Goal: Task Accomplishment & Management: Manage account settings

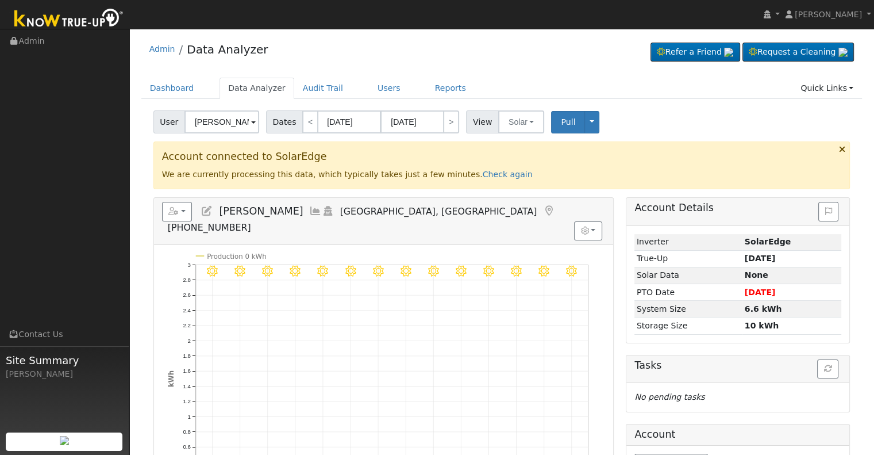
click at [218, 124] on input "[PERSON_NAME]" at bounding box center [222, 121] width 75 height 23
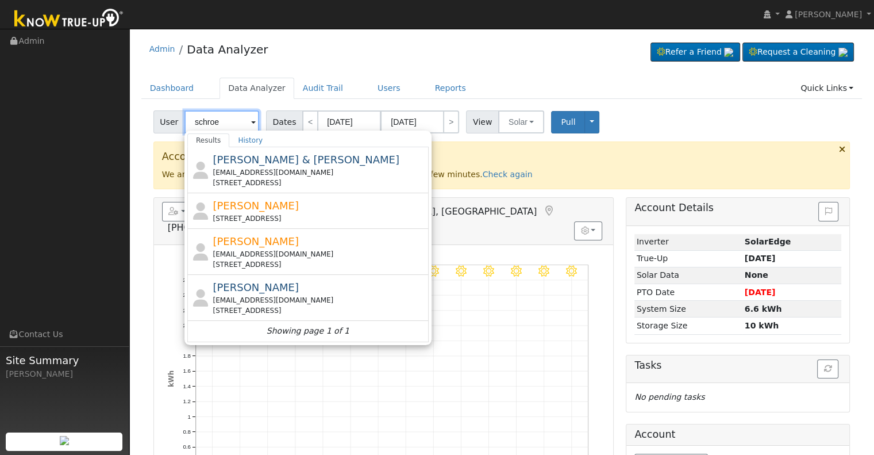
click at [225, 120] on input "schroe" at bounding box center [222, 121] width 75 height 23
click at [224, 120] on input "schroe" at bounding box center [222, 121] width 75 height 23
paste input "[EMAIL_ADDRESS][DOMAIN_NAME]"
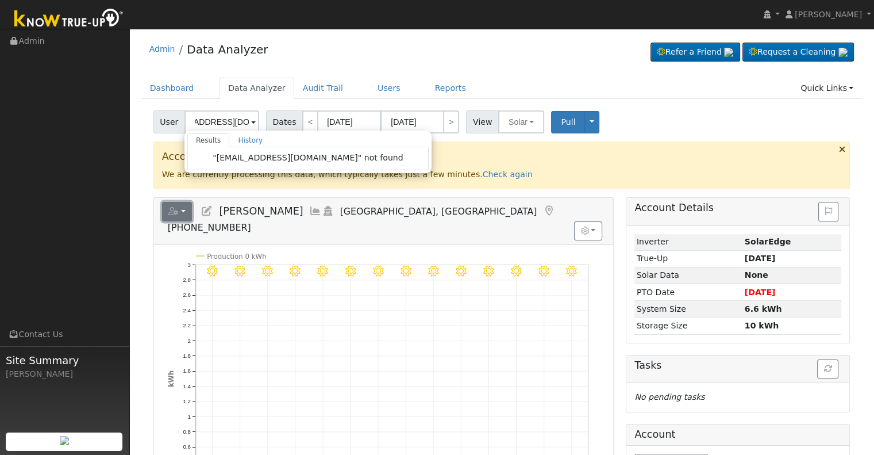
click at [170, 212] on icon "button" at bounding box center [173, 211] width 10 height 8
type input "[PERSON_NAME]"
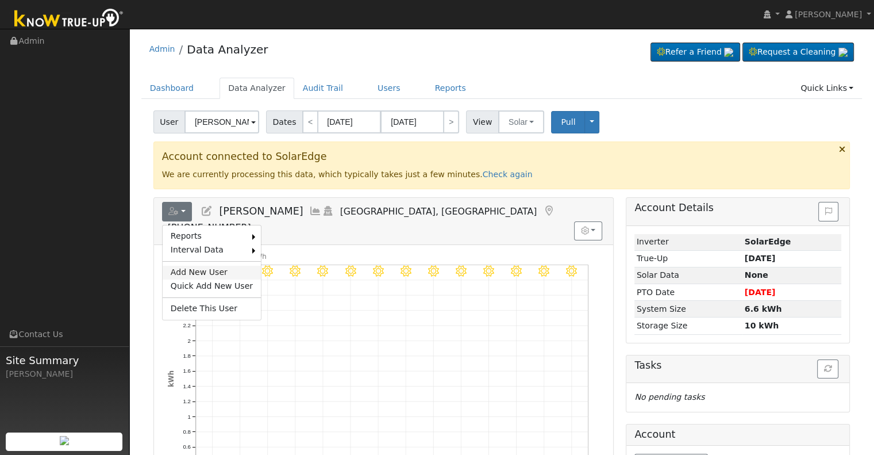
click at [182, 266] on link "Add New User" at bounding box center [212, 273] width 98 height 14
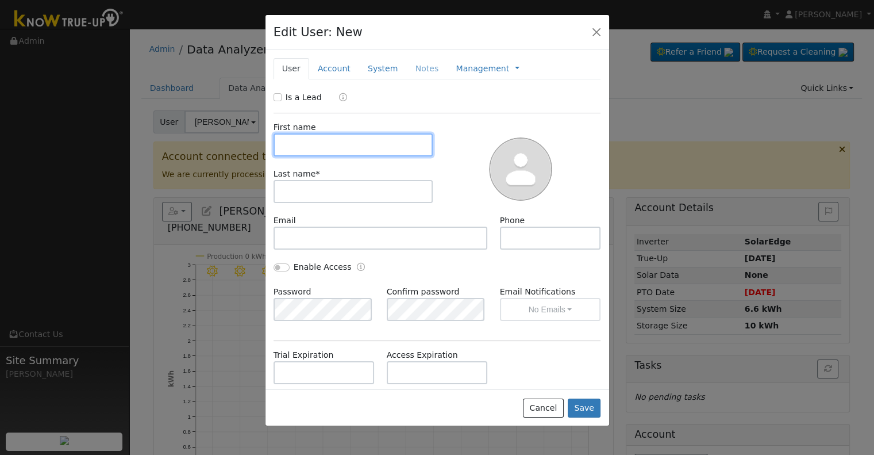
click at [369, 149] on input "text" at bounding box center [354, 144] width 160 height 23
paste input "[PERSON_NAME]"
type input "[PERSON_NAME]"
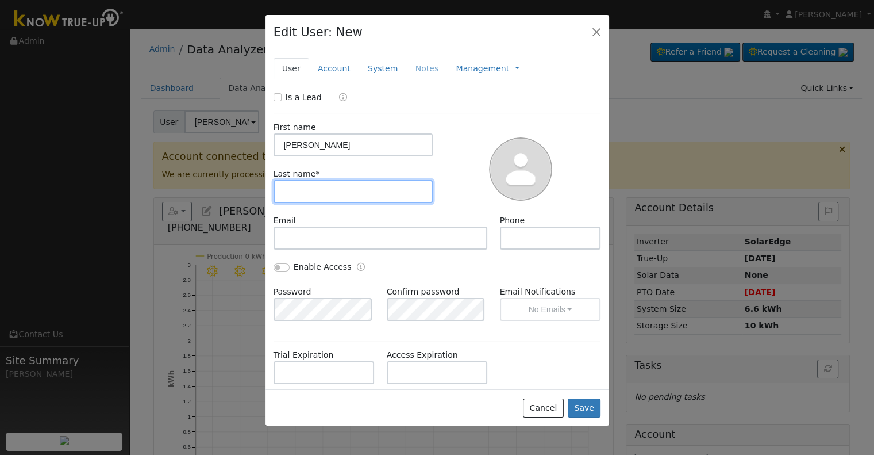
click at [365, 183] on input "text" at bounding box center [354, 191] width 160 height 23
paste input "[PERSON_NAME]"
type input "[PERSON_NAME]"
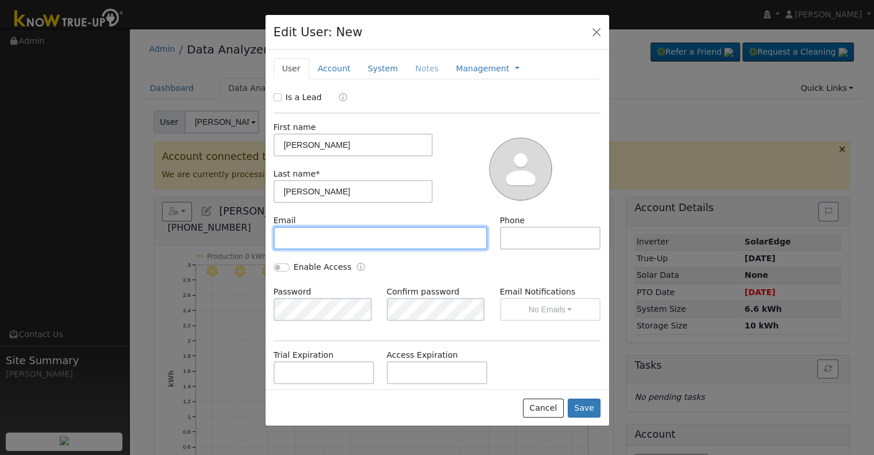
click at [352, 241] on input "text" at bounding box center [381, 238] width 214 height 23
paste input "[EMAIL_ADDRESS][DOMAIN_NAME]"
type input "[EMAIL_ADDRESS][DOMAIN_NAME]"
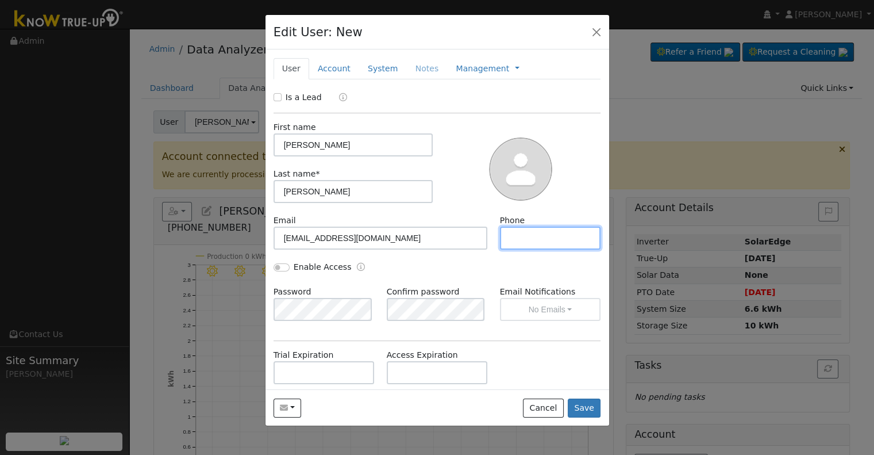
click at [562, 233] on input "text" at bounding box center [550, 238] width 101 height 23
paste input "[PHONE_NUMBER]"
type input "[PHONE_NUMBER]"
click at [274, 265] on input "Enable Access" at bounding box center [282, 267] width 16 height 8
checkbox input "true"
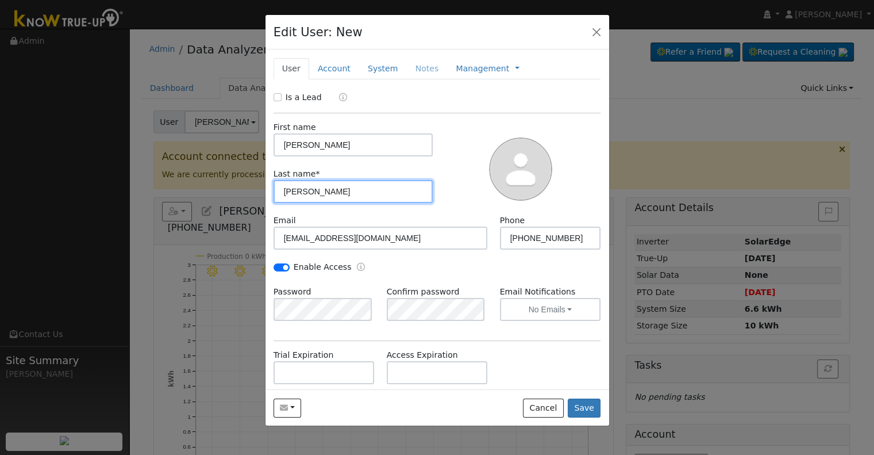
click at [302, 191] on input "[PERSON_NAME]" at bounding box center [354, 191] width 160 height 23
paste input "[PERSON_NAME]"
type input "[PERSON_NAME]"
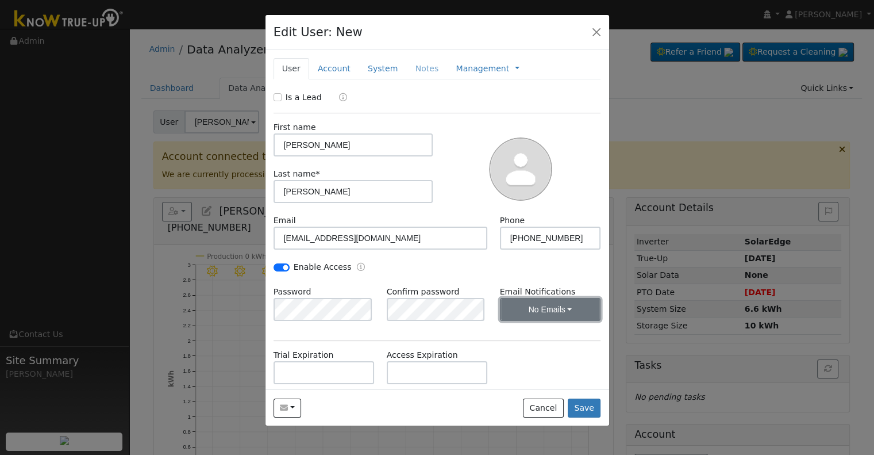
click at [509, 301] on button "No Emails" at bounding box center [550, 309] width 101 height 23
click at [512, 355] on link "Weekly Emails" at bounding box center [535, 351] width 80 height 16
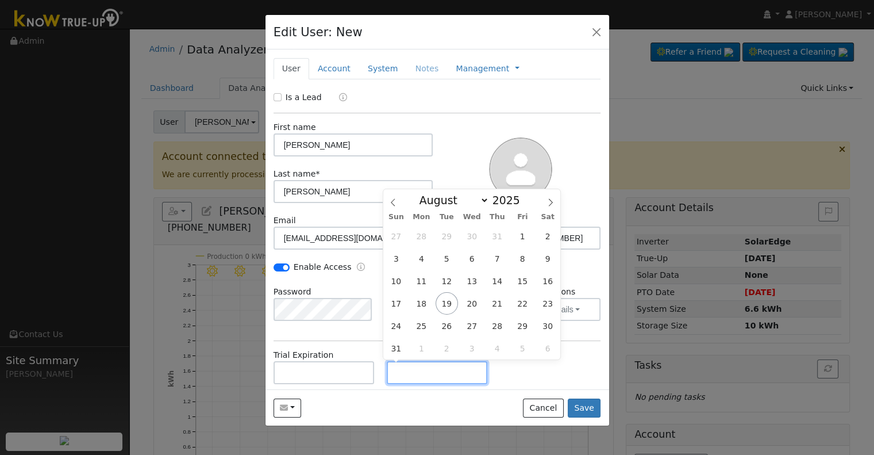
click at [408, 371] on input "text" at bounding box center [437, 372] width 101 height 23
type input "[DATE]"
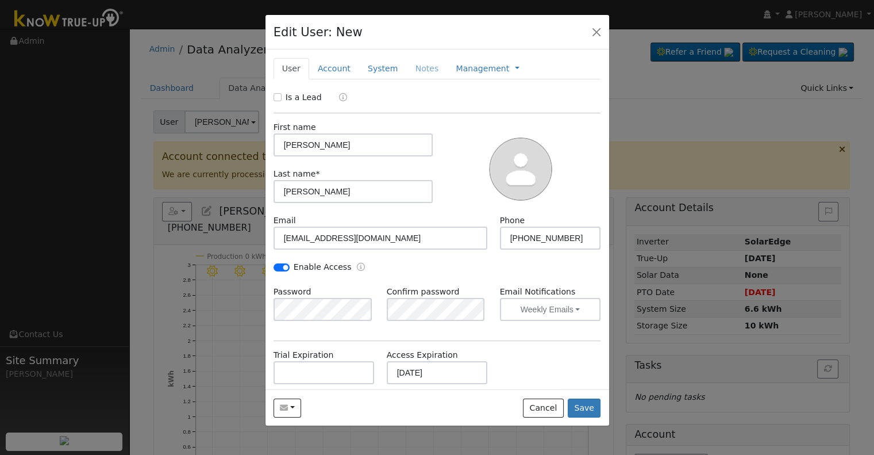
click at [516, 372] on div "Trial Expiration Access Expiration [DATE]" at bounding box center [437, 372] width 340 height 47
click at [329, 66] on link "Account" at bounding box center [334, 68] width 50 height 21
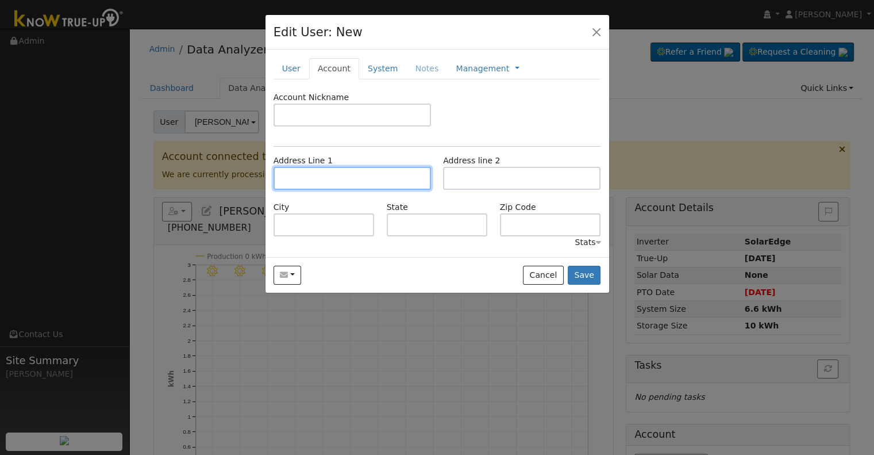
click at [331, 174] on input "text" at bounding box center [353, 178] width 158 height 23
paste input "24 Seasons Court"
type input "24 Seasons Court"
type input "Madera"
type input "CA"
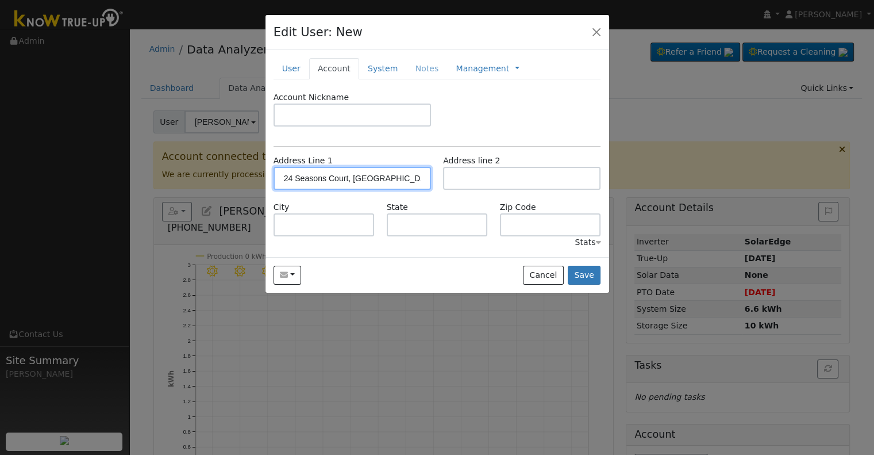
type input "93637"
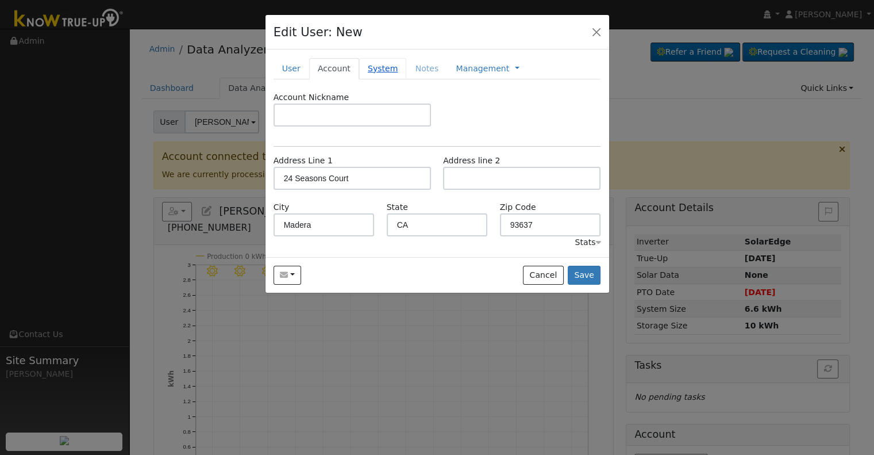
click at [375, 71] on link "System" at bounding box center [383, 68] width 48 height 21
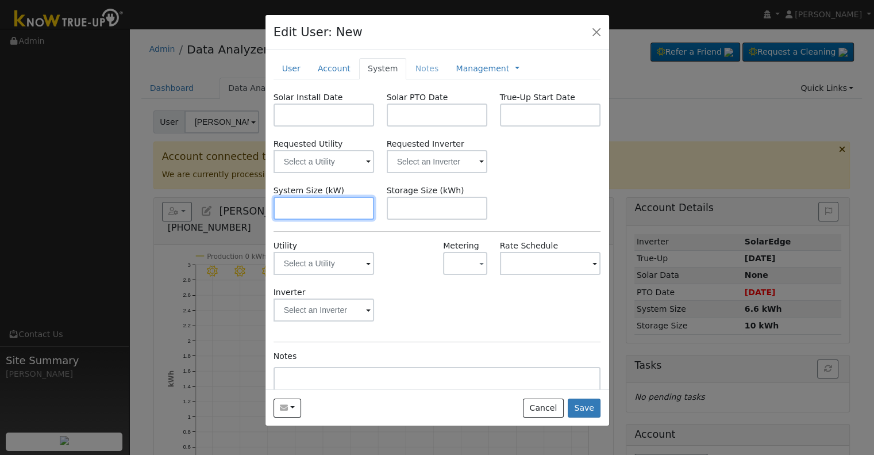
click at [285, 204] on input "text" at bounding box center [324, 208] width 101 height 23
paste input "9.350"
type input "9.3"
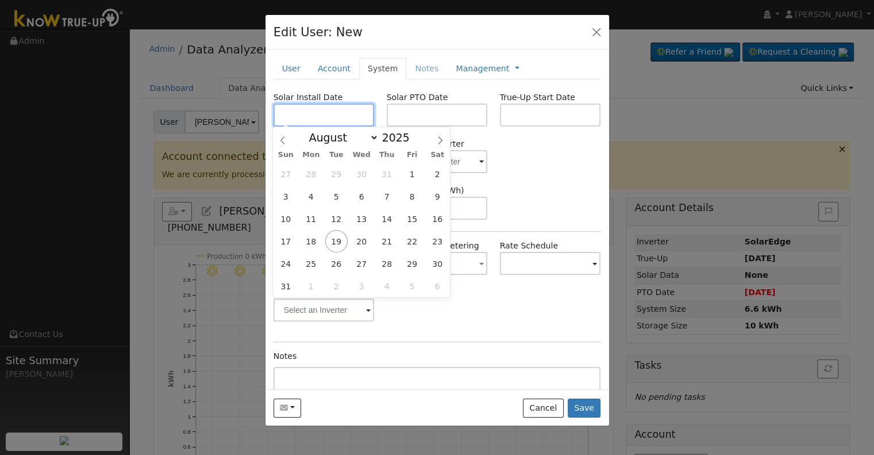
click at [306, 114] on input "text" at bounding box center [324, 114] width 101 height 23
paste input "[DATE]"
type input "[DATE]"
select select "3"
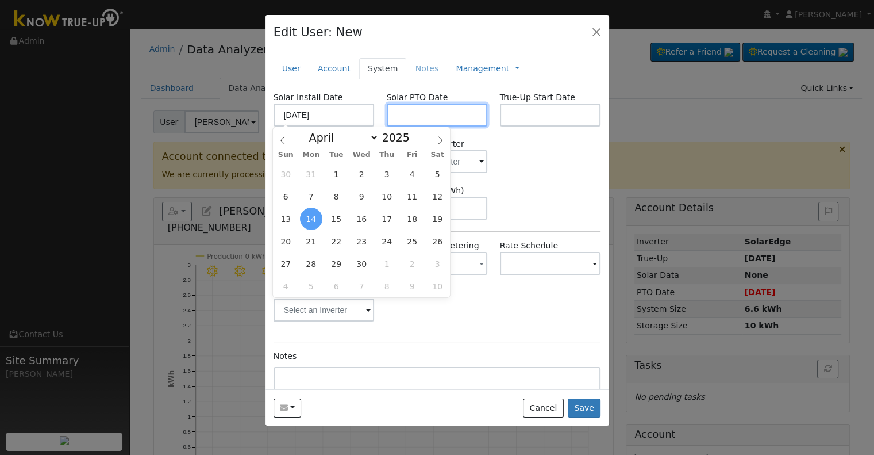
click at [462, 114] on input "text" at bounding box center [437, 114] width 101 height 23
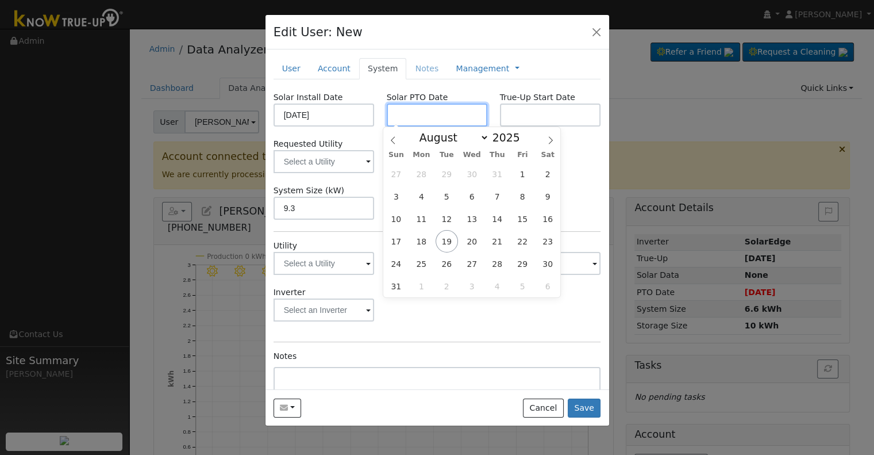
paste input "[DATE]"
type input "[DATE]"
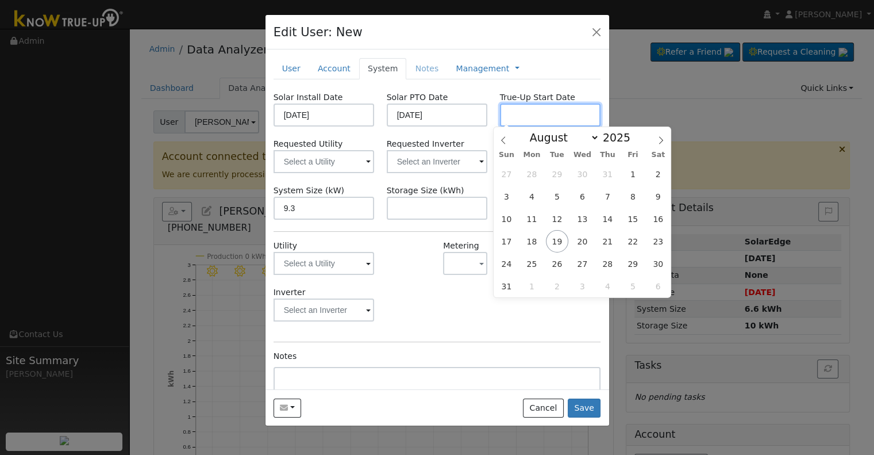
click at [524, 109] on input "text" at bounding box center [550, 114] width 101 height 23
paste input "[DATE]"
type input "[DATE]"
click at [375, 160] on input "text" at bounding box center [324, 161] width 101 height 23
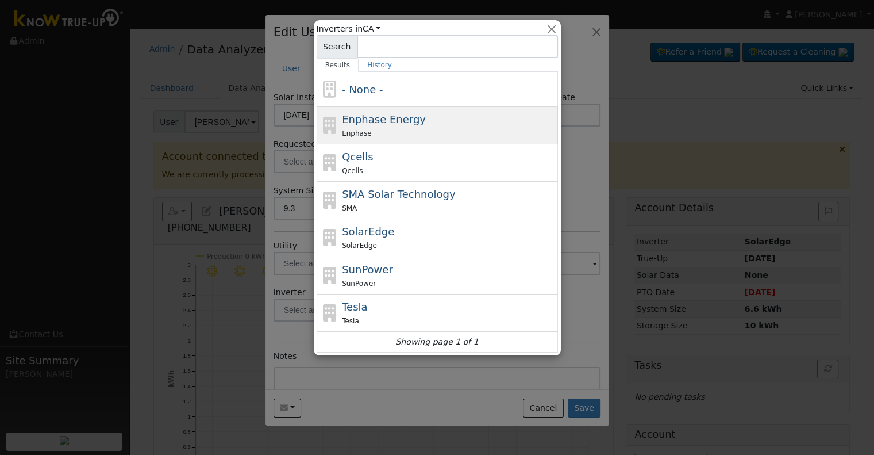
click at [399, 128] on div "Enphase" at bounding box center [448, 133] width 213 height 12
type input "Enphase Energy"
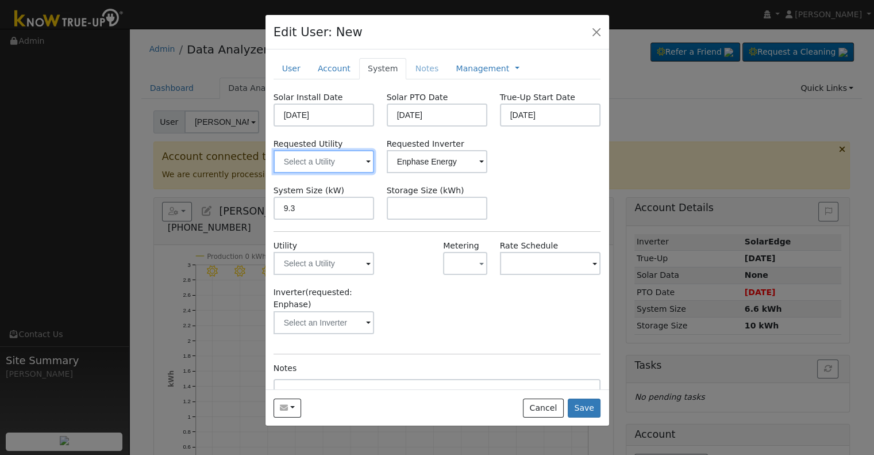
click at [319, 159] on input "text" at bounding box center [324, 161] width 101 height 23
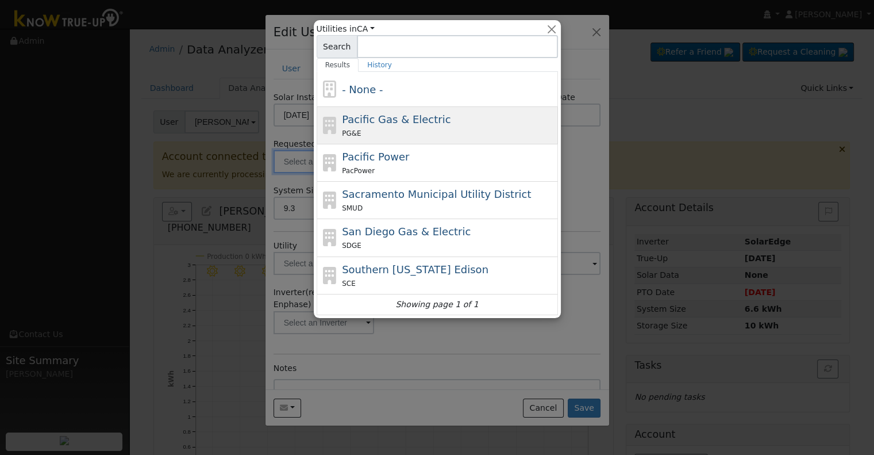
click at [389, 128] on div "PG&E" at bounding box center [448, 133] width 213 height 12
type input "Pacific Gas & Electric"
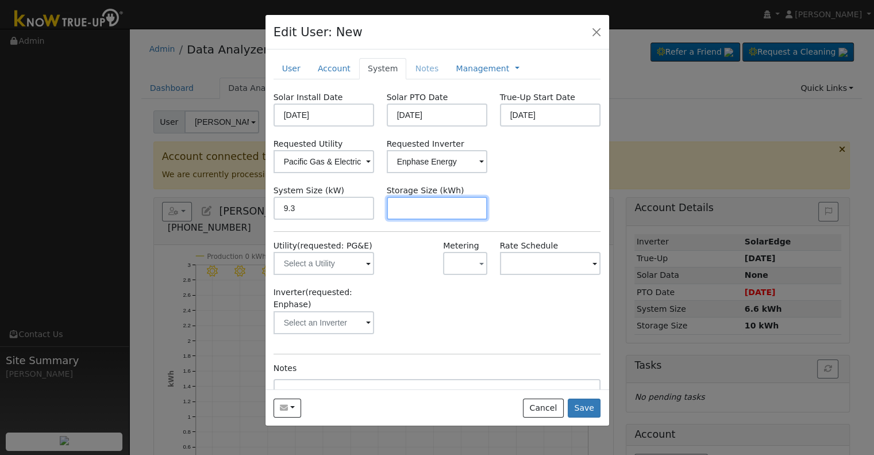
click at [439, 206] on input "text" at bounding box center [437, 208] width 101 height 23
paste input "20.00"
type input "20"
click at [515, 68] on link at bounding box center [517, 69] width 5 height 12
click at [517, 103] on link "Billing" at bounding box center [556, 105] width 80 height 16
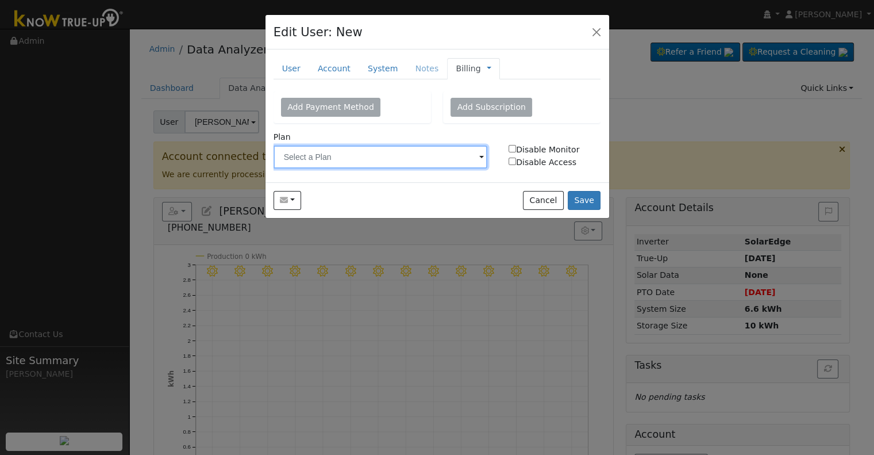
click at [390, 156] on input "text" at bounding box center [381, 156] width 214 height 23
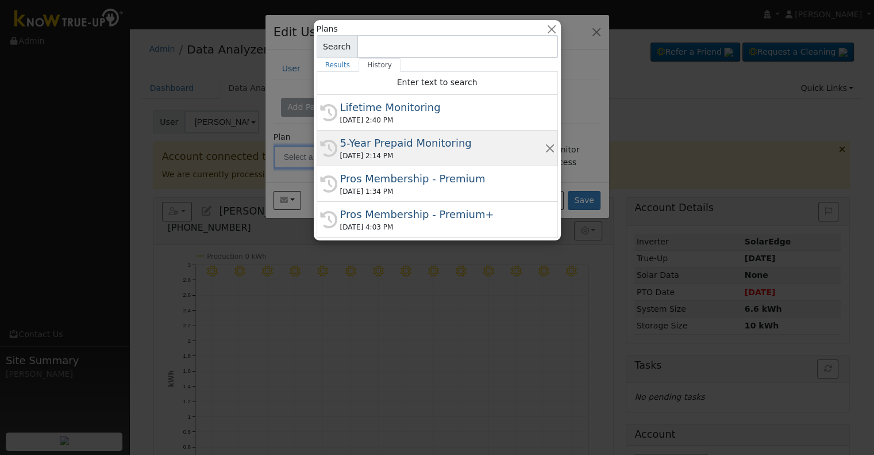
click at [380, 155] on div "[DATE] 2:14 PM" at bounding box center [442, 156] width 205 height 10
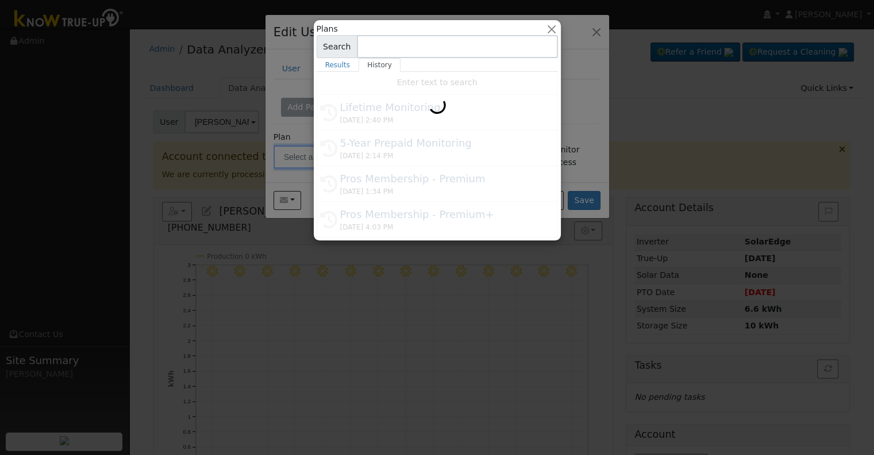
type input "5-Year Prepaid Monitoring"
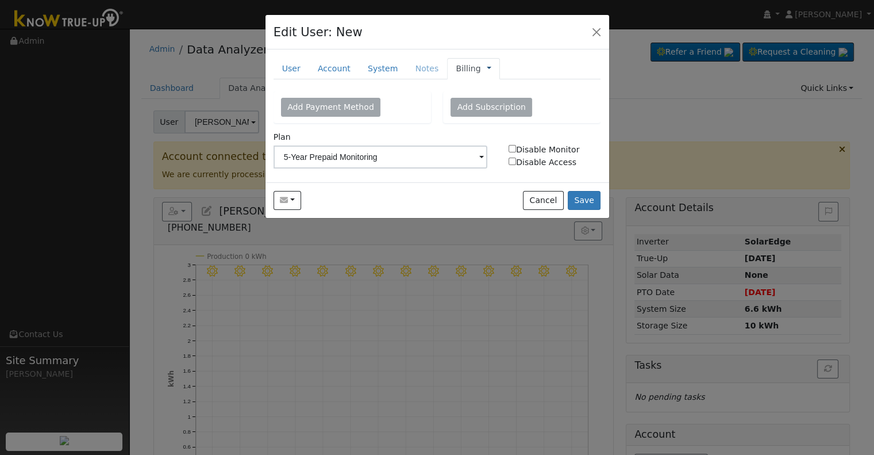
click at [487, 70] on link at bounding box center [489, 69] width 5 height 12
click at [493, 87] on link "Management" at bounding box center [528, 89] width 80 height 16
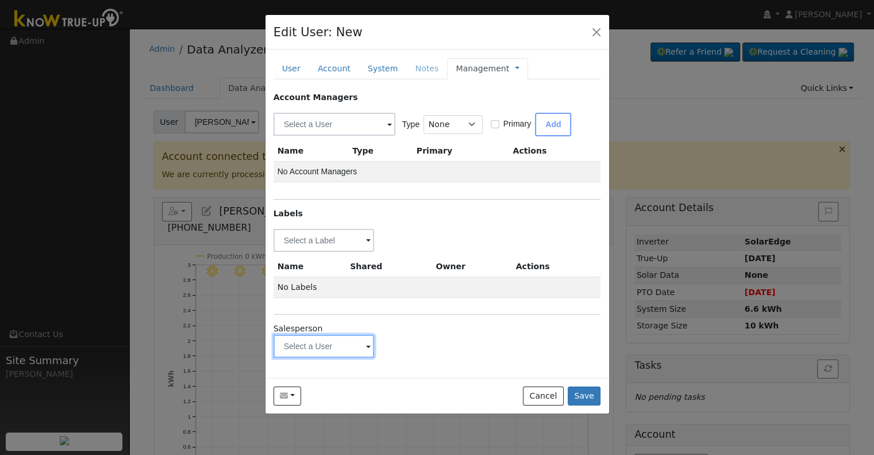
click at [332, 252] on input "text" at bounding box center [324, 240] width 101 height 23
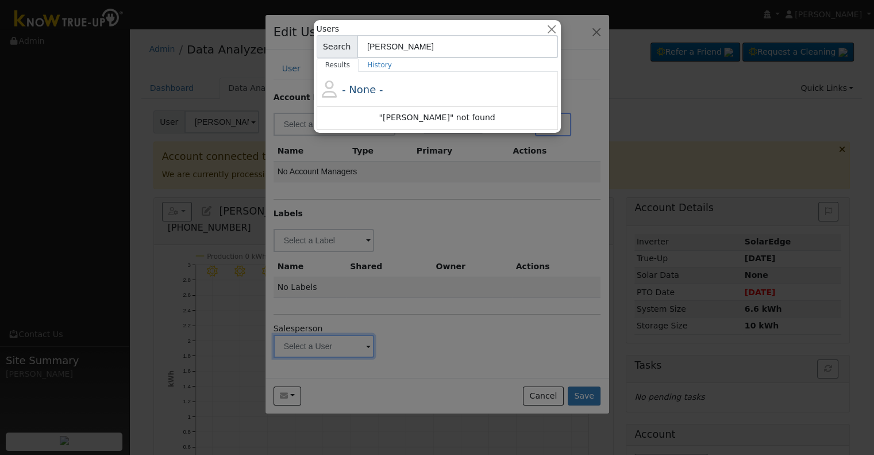
type input "[PERSON_NAME]"
click at [446, 205] on div at bounding box center [437, 227] width 874 height 455
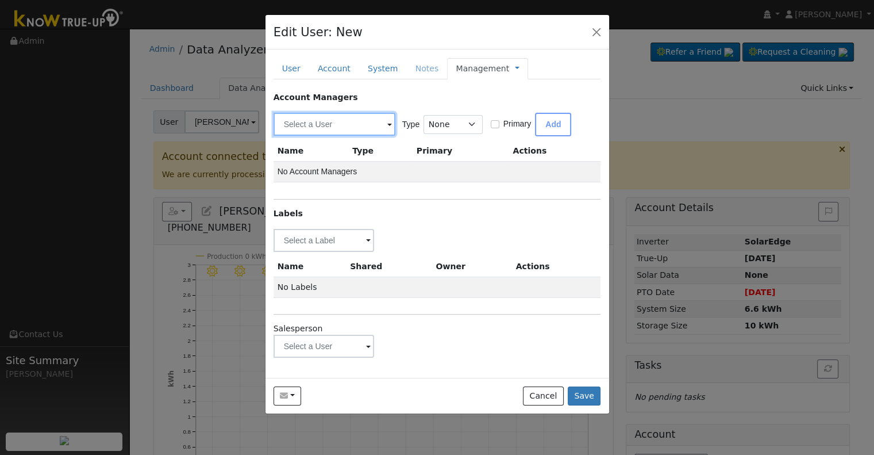
click at [341, 121] on input "text" at bounding box center [335, 124] width 122 height 23
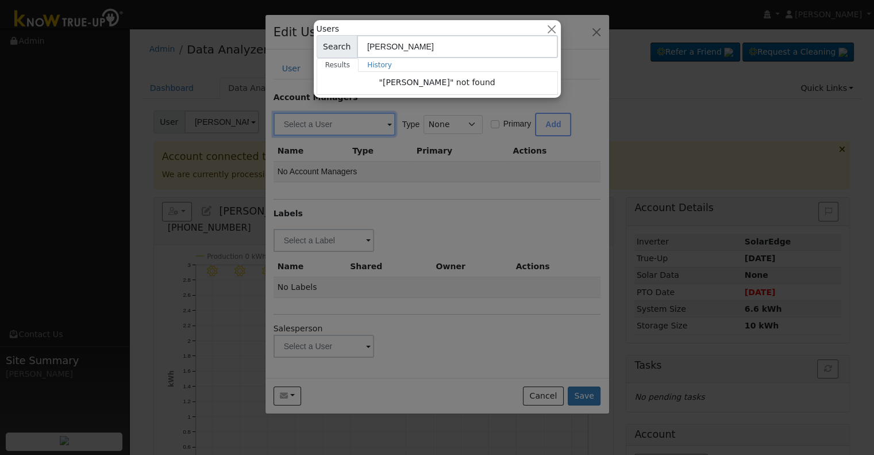
type input "[PERSON_NAME]"
click at [370, 201] on div at bounding box center [437, 227] width 874 height 455
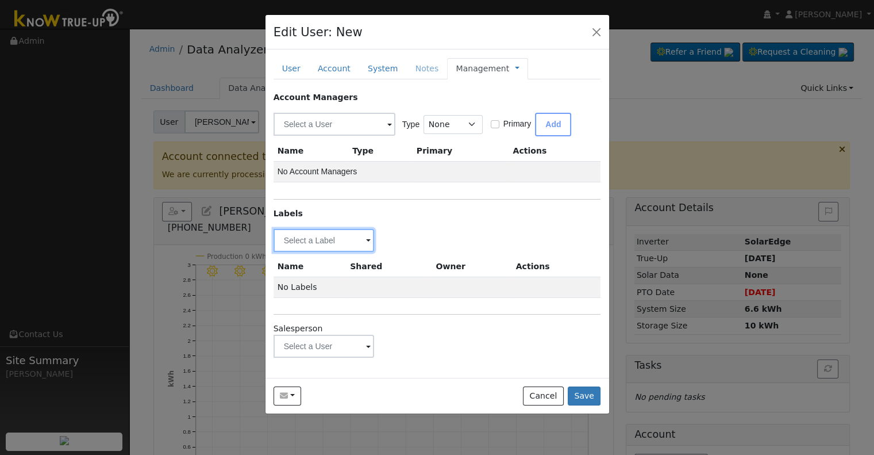
click at [311, 243] on input "text" at bounding box center [324, 240] width 101 height 23
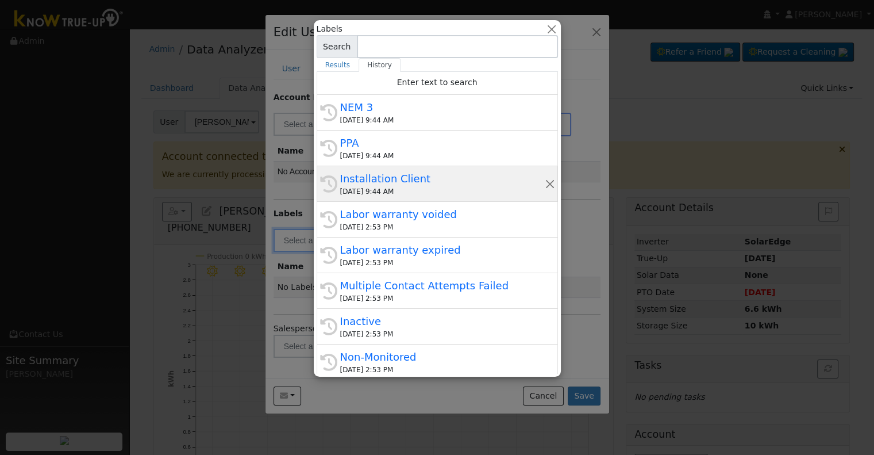
click at [402, 178] on div "Installation Client" at bounding box center [442, 179] width 205 height 16
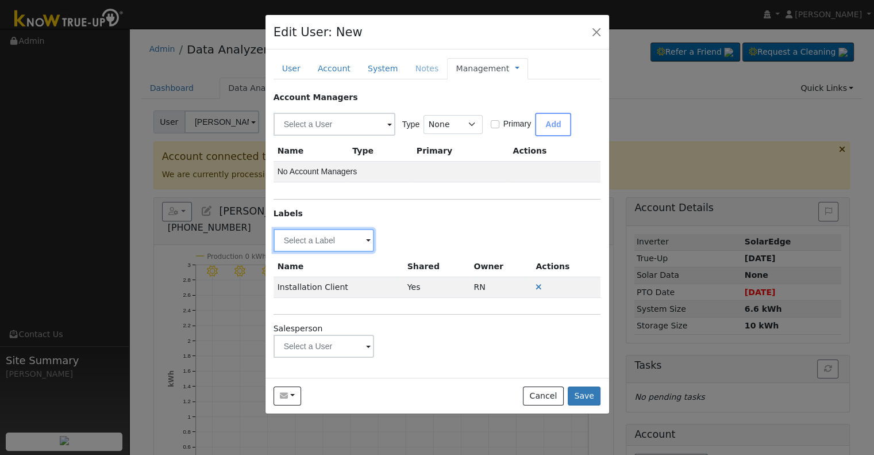
click at [333, 239] on input "text" at bounding box center [324, 240] width 101 height 23
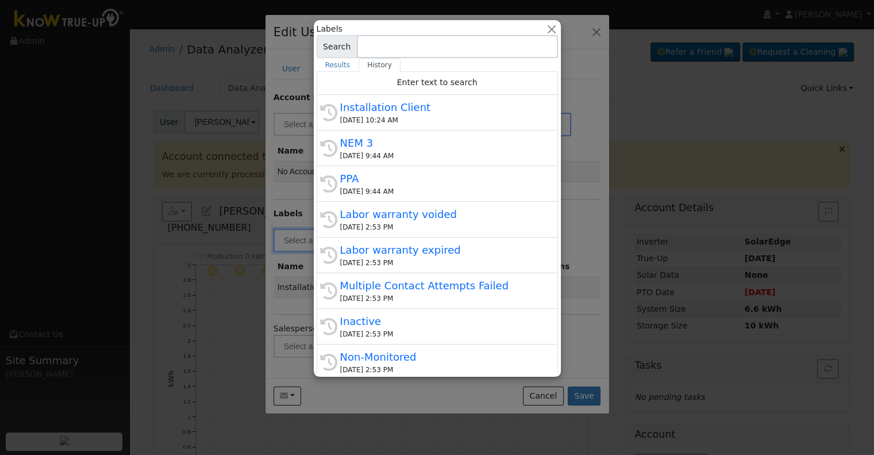
click at [402, 144] on div "NEM 3" at bounding box center [442, 143] width 205 height 16
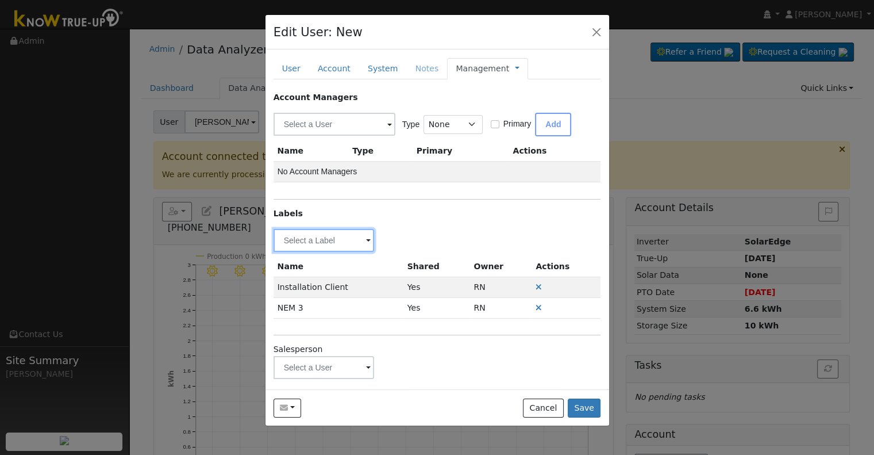
click at [302, 241] on input "text" at bounding box center [324, 240] width 101 height 23
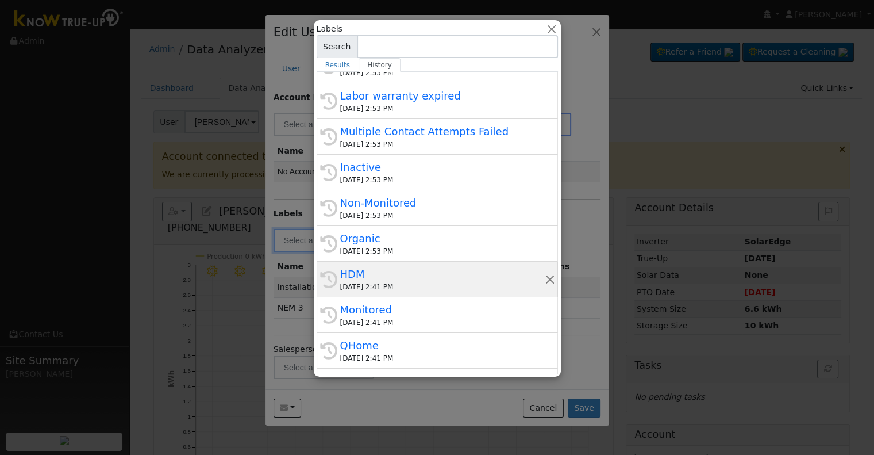
scroll to position [172, 0]
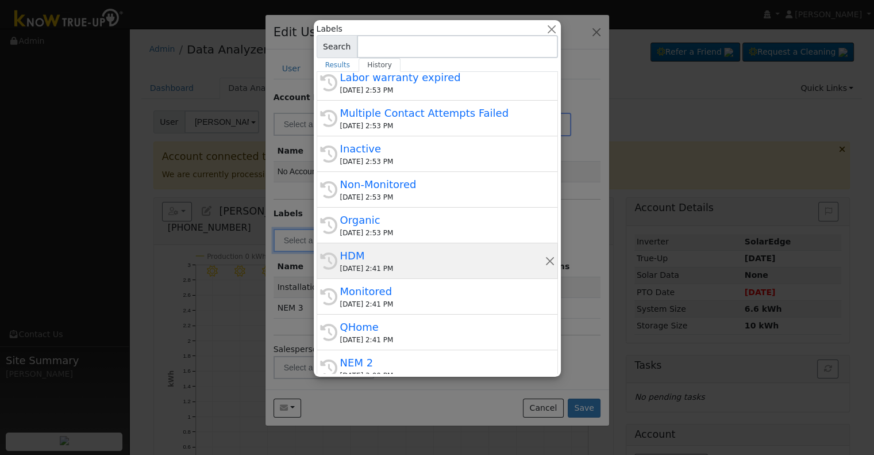
click at [386, 255] on div "HDM" at bounding box center [442, 256] width 205 height 16
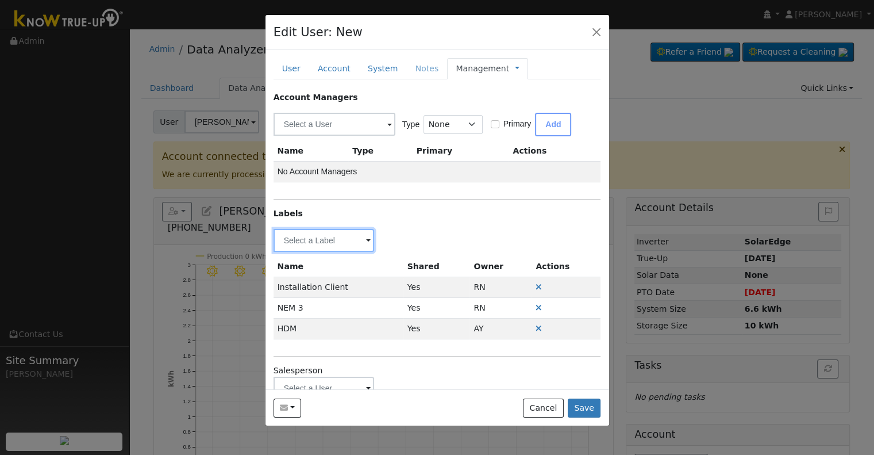
click at [324, 234] on input "text" at bounding box center [324, 240] width 101 height 23
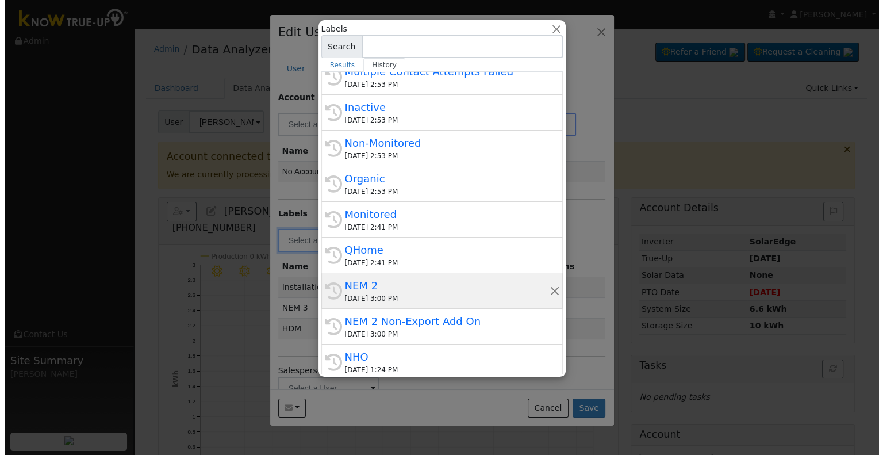
scroll to position [287, 0]
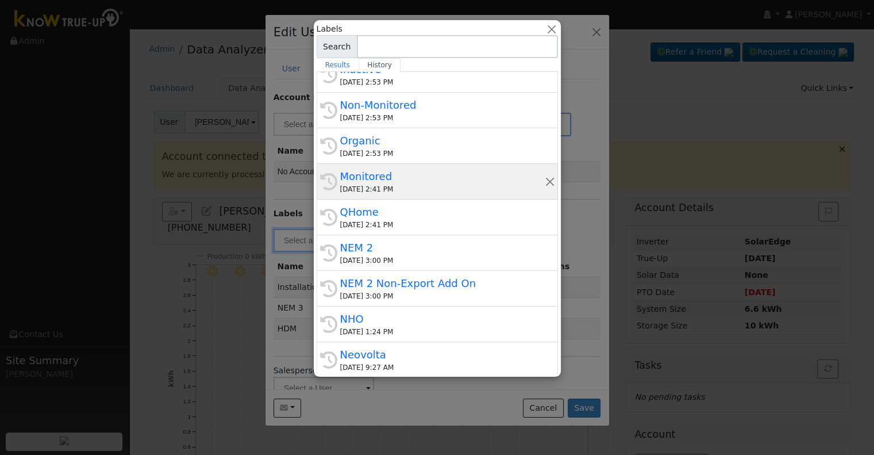
click at [385, 181] on div "Monitored" at bounding box center [442, 176] width 205 height 16
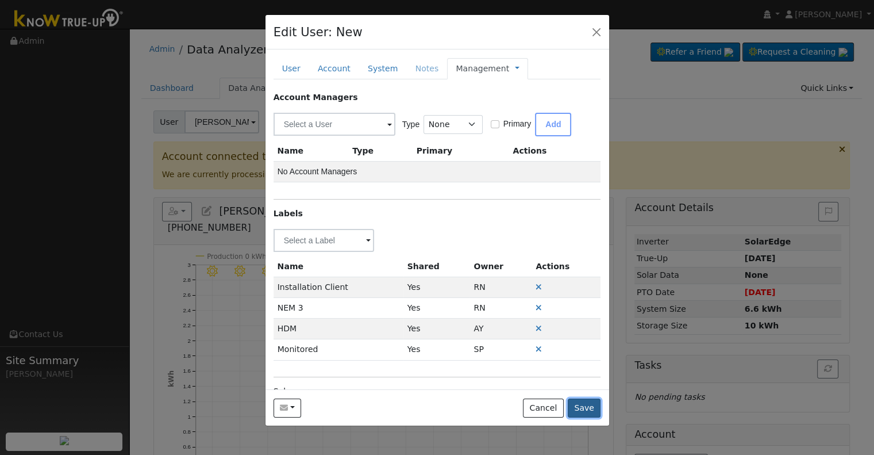
drag, startPoint x: 583, startPoint y: 409, endPoint x: 508, endPoint y: 391, distance: 76.8
click at [583, 408] on button "Save" at bounding box center [584, 408] width 33 height 20
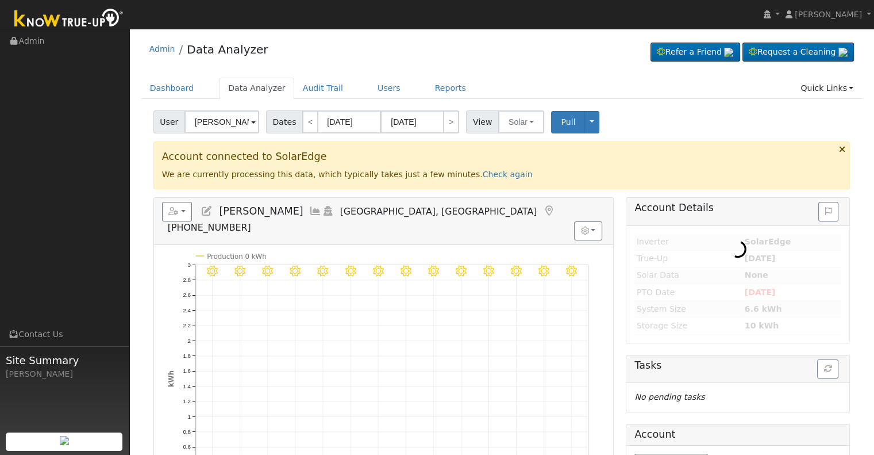
type input "[PERSON_NAME]"
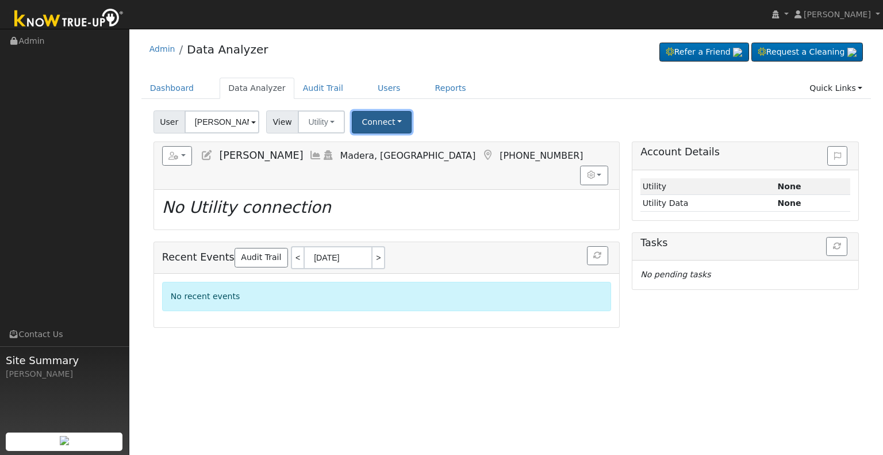
click at [379, 119] on button "Connect" at bounding box center [382, 122] width 60 height 22
click at [382, 142] on link "Select a Provider" at bounding box center [397, 147] width 90 height 16
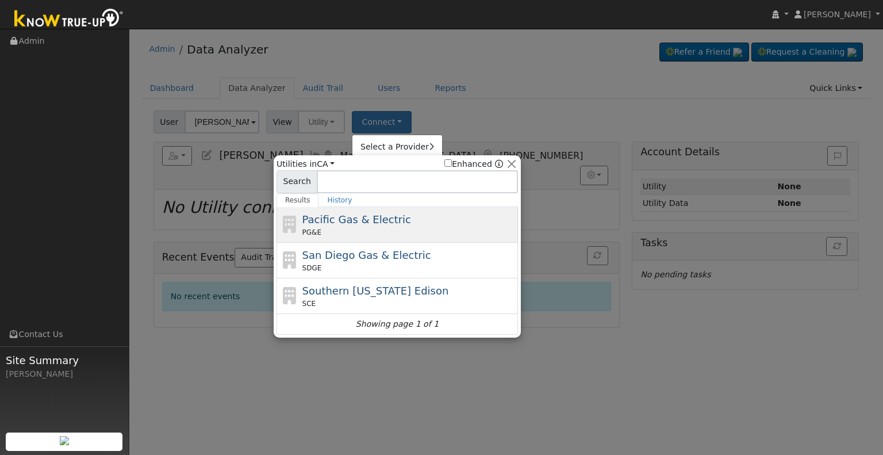
click at [359, 221] on span "Pacific Gas & Electric" at bounding box center [356, 219] width 109 height 12
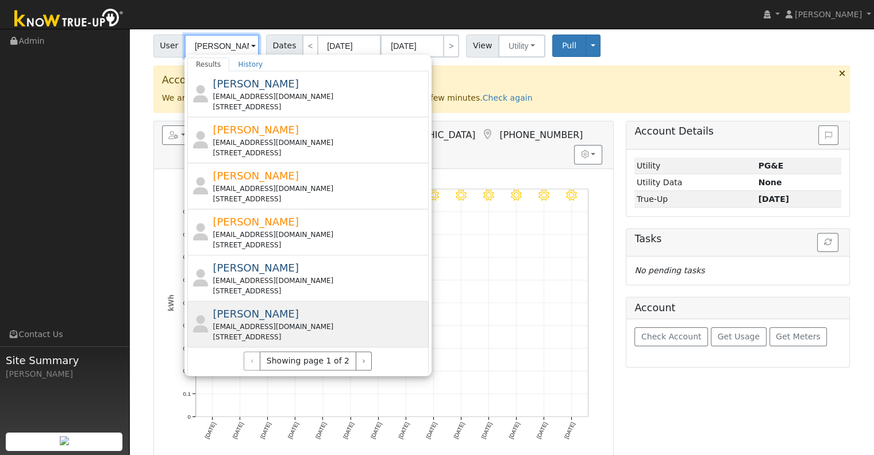
scroll to position [115, 0]
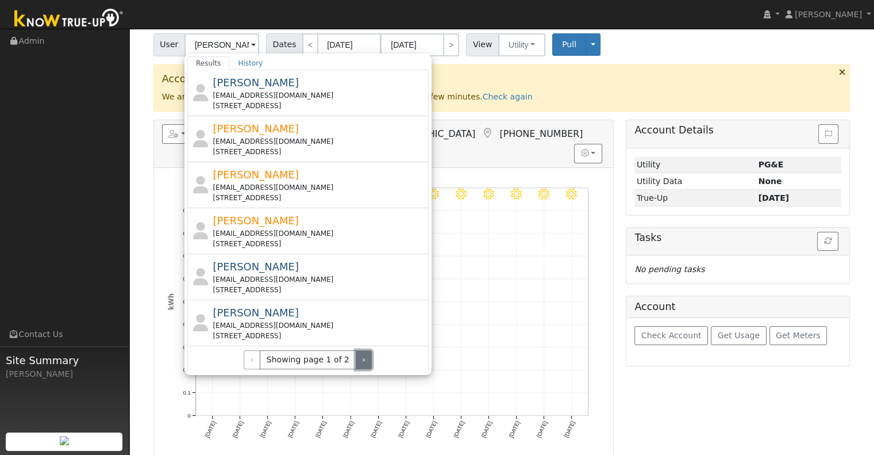
click at [356, 352] on button "›" at bounding box center [364, 360] width 17 height 20
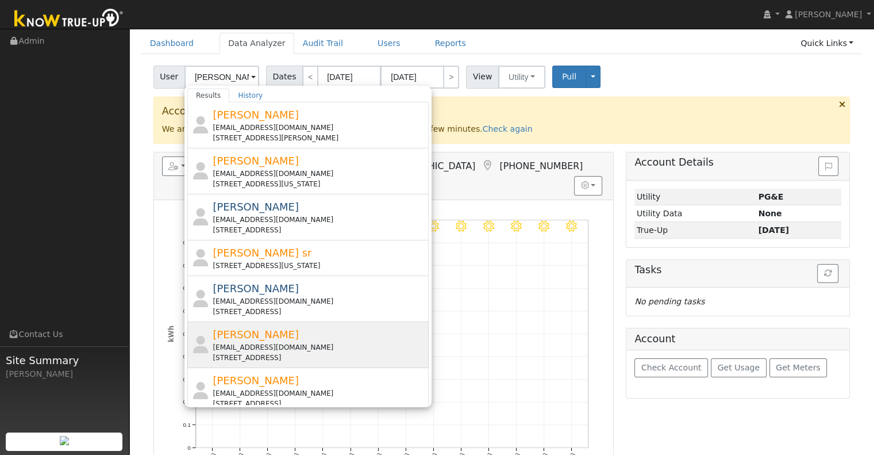
scroll to position [57, 0]
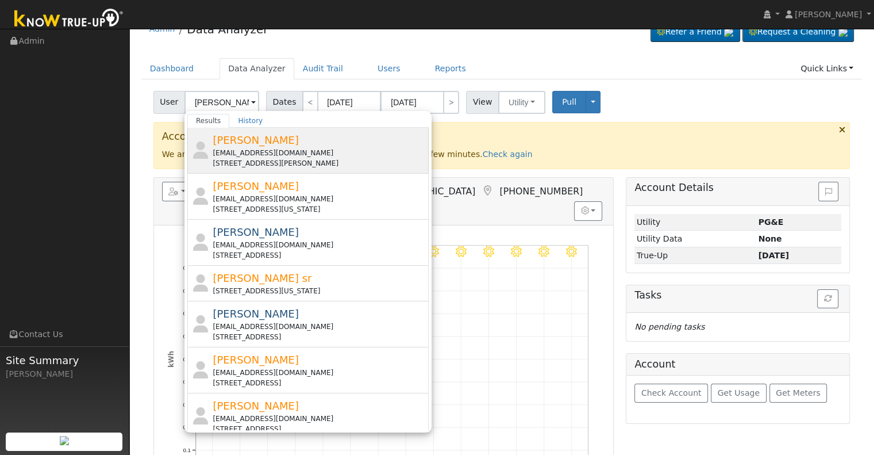
click at [314, 145] on div "Stephanie Estrada e.stephy59@yahoo.com 14563 Johnson Street, Hanford, CA 93230" at bounding box center [319, 150] width 213 height 36
type input "Stephanie Estrada"
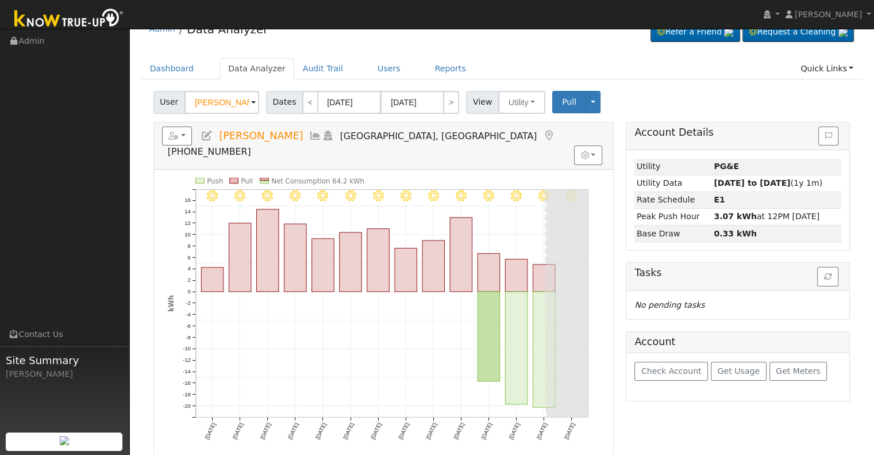
scroll to position [0, 0]
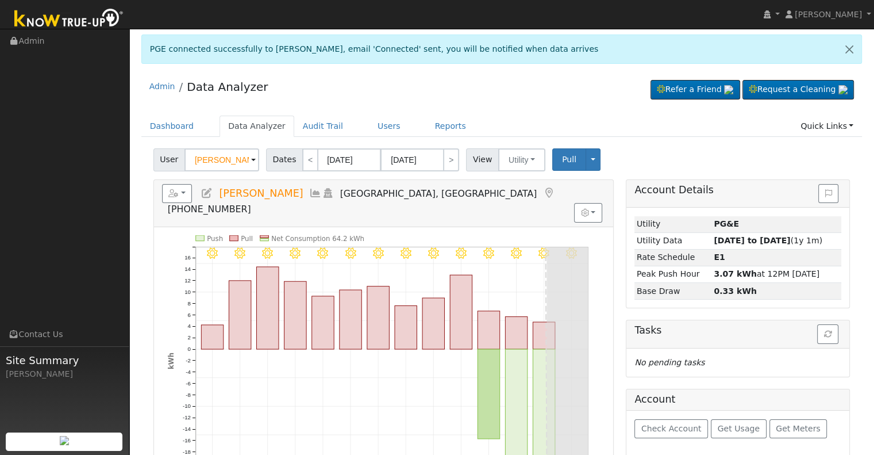
click at [204, 188] on icon at bounding box center [207, 193] width 13 height 10
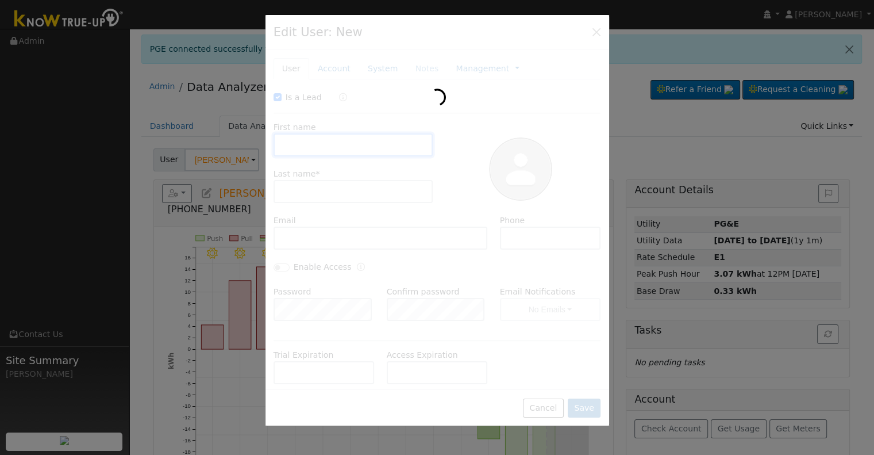
checkbox input "true"
type input "Stephanie"
type input "Estrada"
type input "e.stephy59@yahoo.com"
type input "559-707-3322"
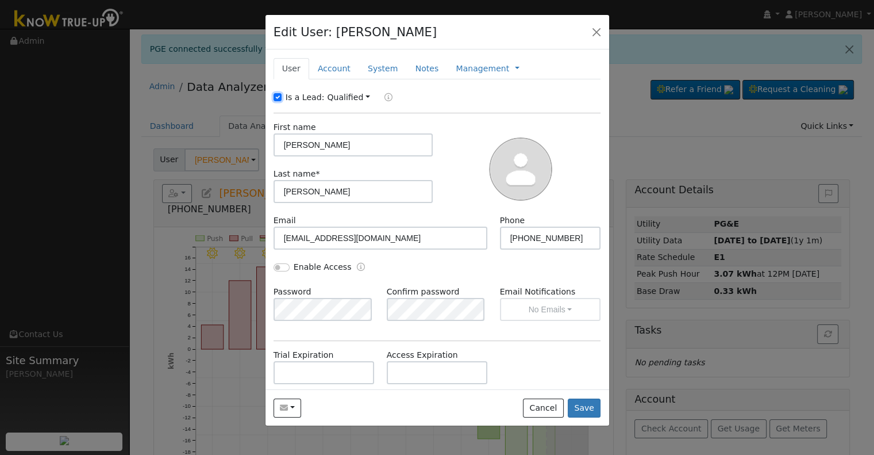
click at [276, 94] on input "Is a Lead:" at bounding box center [278, 97] width 8 height 8
checkbox input "false"
click at [333, 64] on link "Account" at bounding box center [334, 68] width 50 height 21
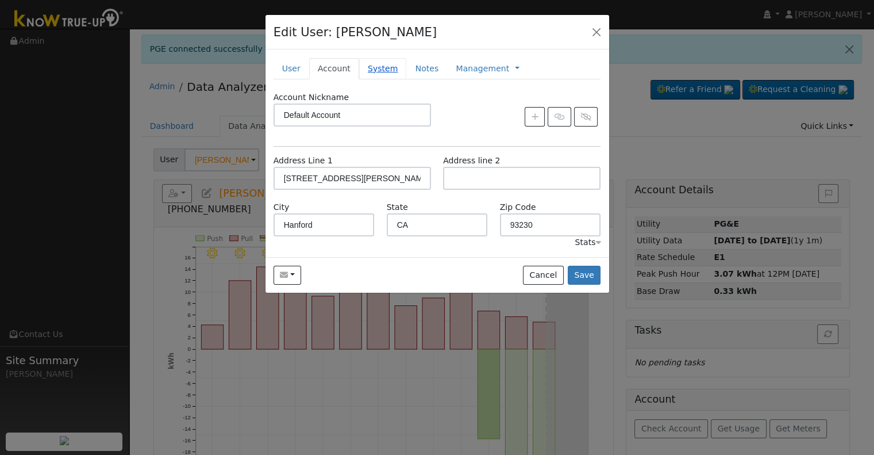
click at [365, 63] on link "System" at bounding box center [383, 68] width 48 height 21
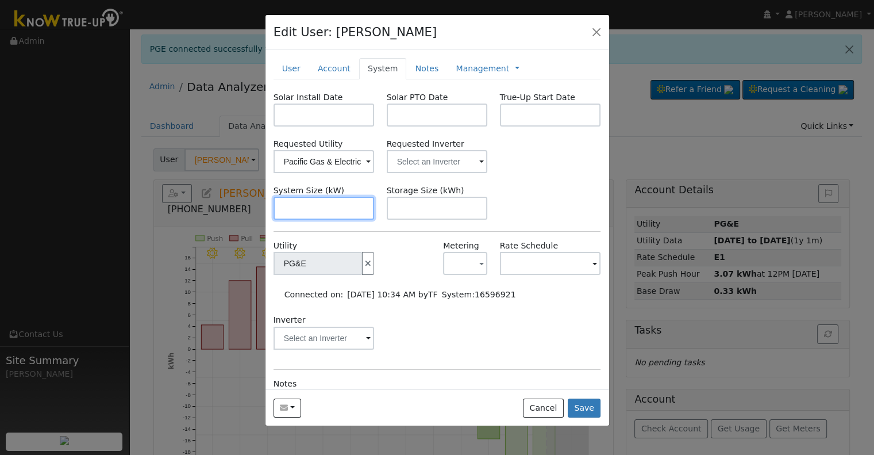
click at [308, 211] on input "text" at bounding box center [324, 208] width 101 height 23
paste input "4.920"
type input "4.9"
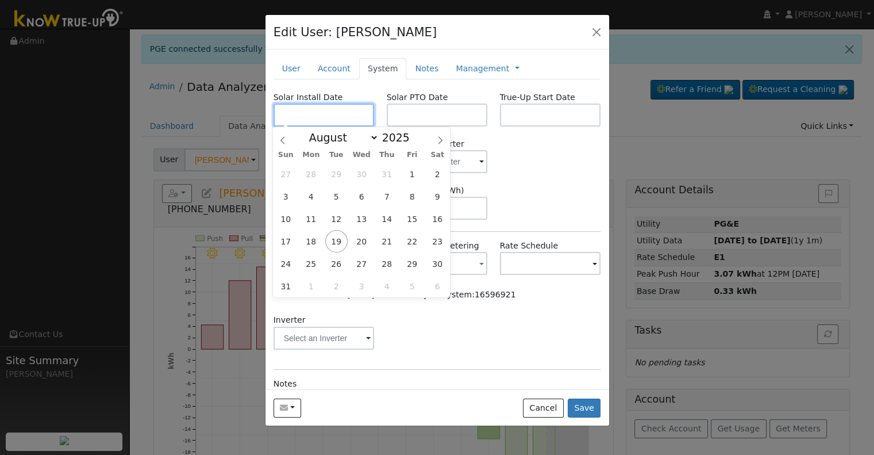
click at [307, 114] on input "text" at bounding box center [324, 114] width 101 height 23
paste input "7/14/2025"
type input "07/14/2025"
select select "6"
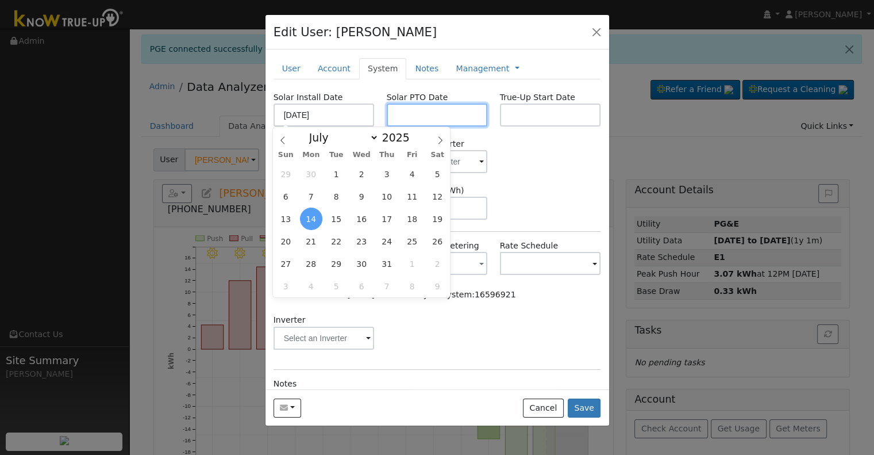
click at [419, 114] on input "text" at bounding box center [437, 114] width 101 height 23
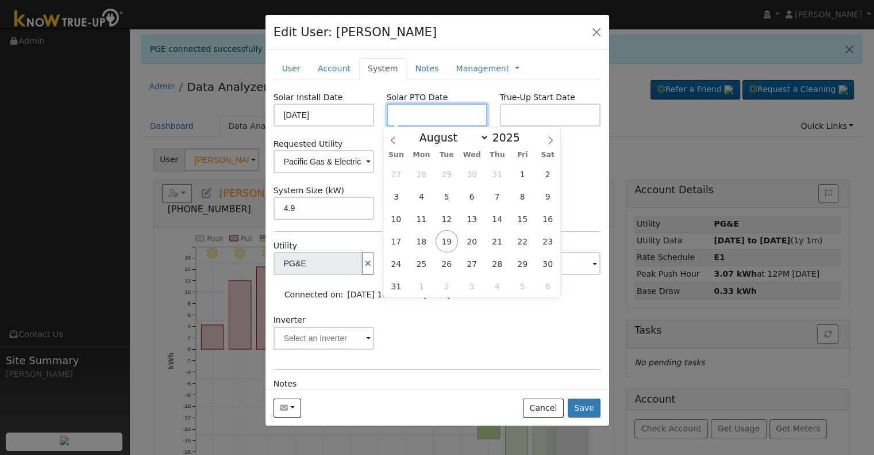
paste input "8/18/2025"
type input "[DATE]"
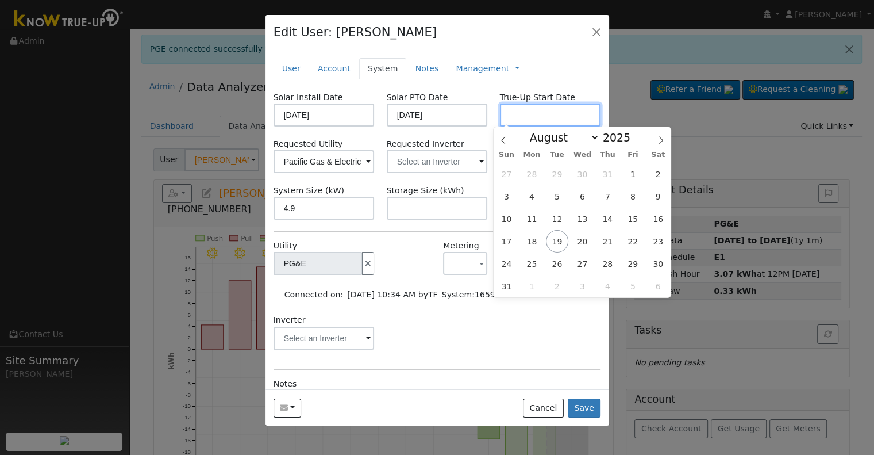
click at [543, 105] on input "text" at bounding box center [550, 114] width 101 height 23
paste input "8/18/2025"
type input "[DATE]"
click at [375, 158] on input "text" at bounding box center [324, 161] width 101 height 23
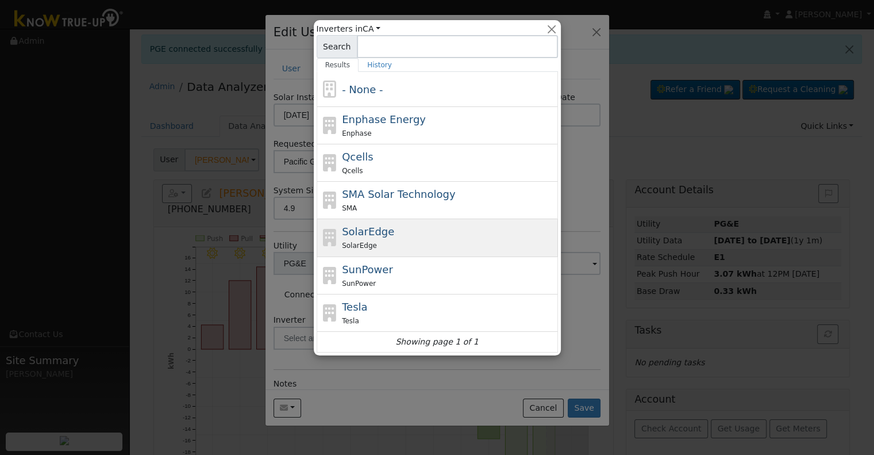
click at [401, 231] on div "SolarEdge SolarEdge" at bounding box center [448, 238] width 213 height 28
type input "SolarEdge"
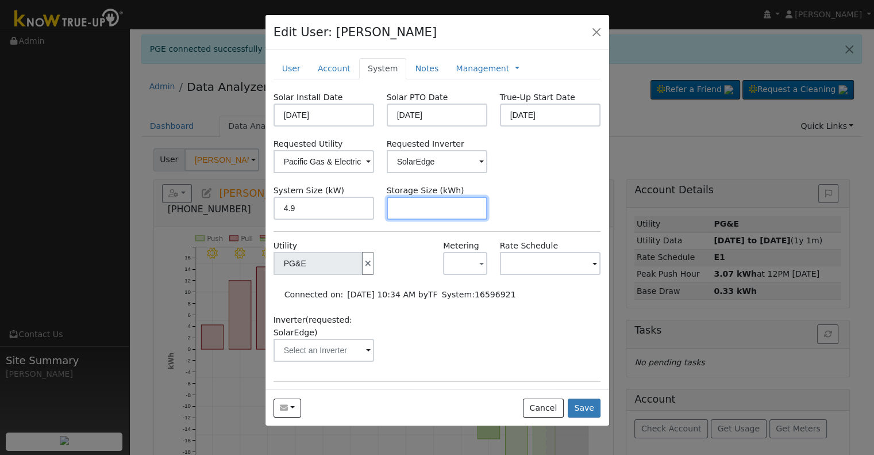
click at [458, 214] on input "text" at bounding box center [437, 208] width 101 height 23
paste input "10.00"
type input "10"
click at [462, 71] on link "Management" at bounding box center [482, 69] width 53 height 12
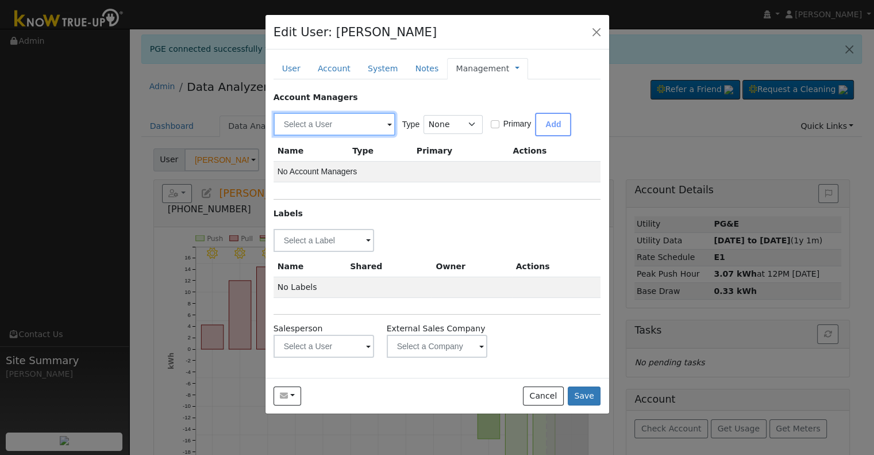
click at [309, 125] on input "text" at bounding box center [335, 124] width 122 height 23
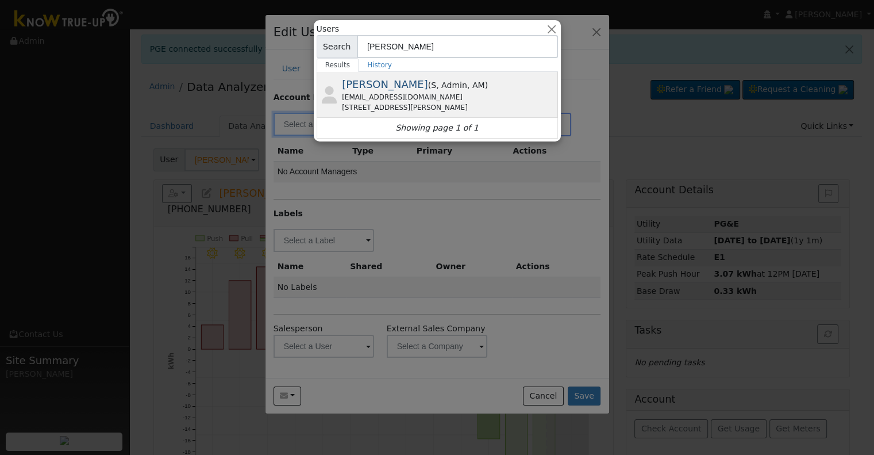
type input "tyler"
click at [386, 90] on span "[PERSON_NAME]" at bounding box center [385, 84] width 86 height 12
type input "[PERSON_NAME]"
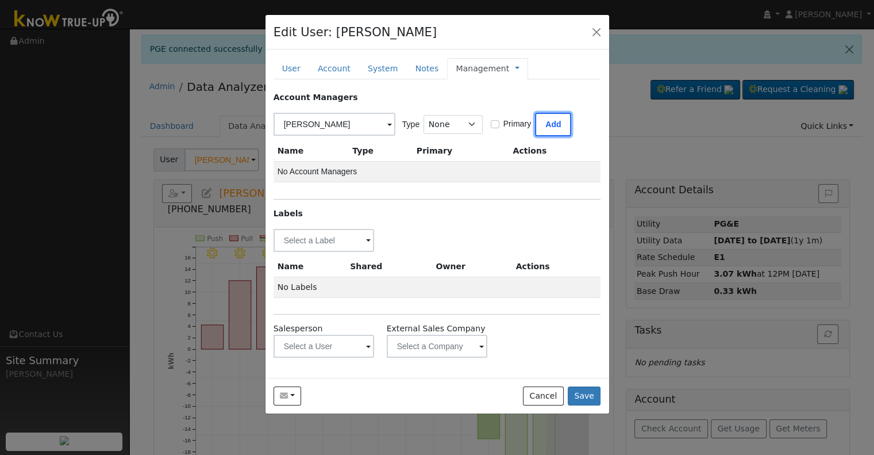
click at [555, 125] on button "Add" at bounding box center [553, 125] width 36 height 24
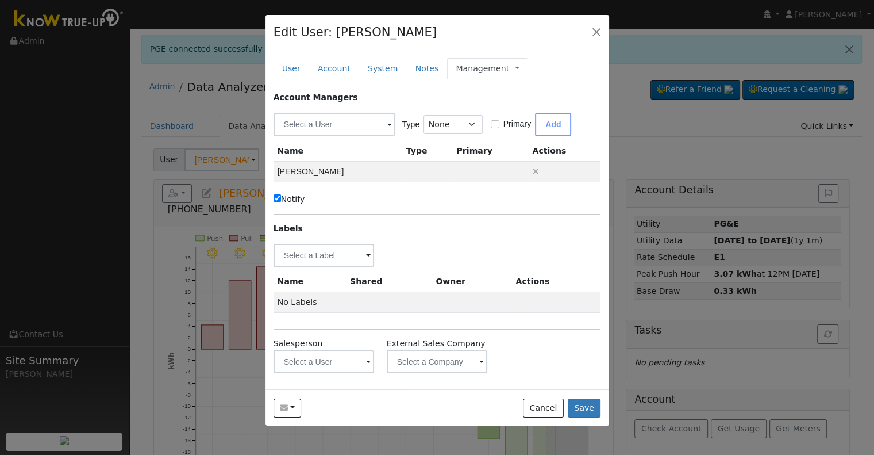
click at [274, 197] on input "Notify" at bounding box center [277, 197] width 7 height 7
checkbox input "false"
click at [308, 260] on input "text" at bounding box center [324, 255] width 101 height 23
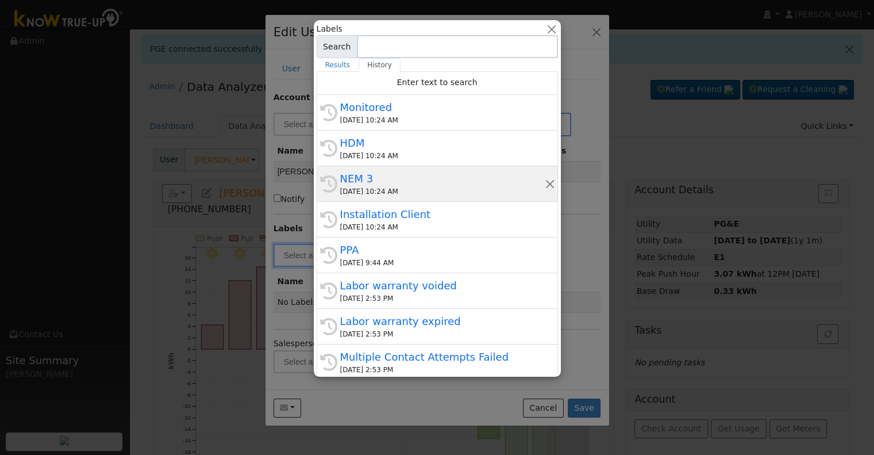
click at [384, 184] on div "NEM 3" at bounding box center [442, 179] width 205 height 16
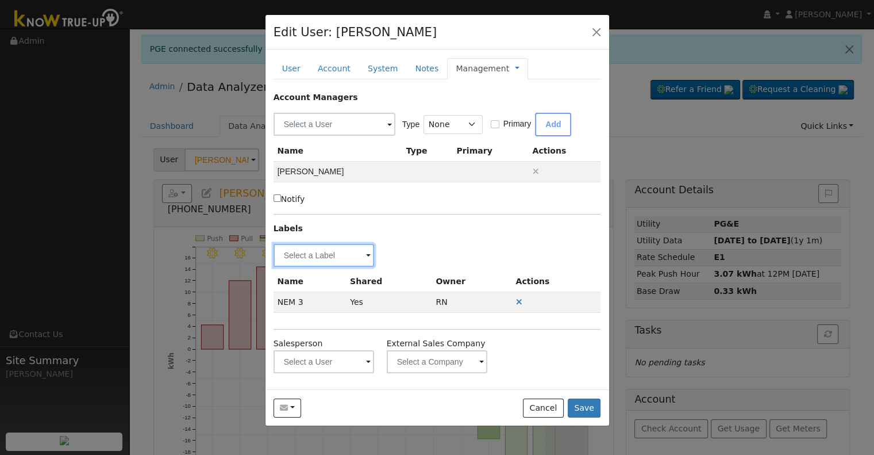
click at [314, 258] on input "text" at bounding box center [324, 255] width 101 height 23
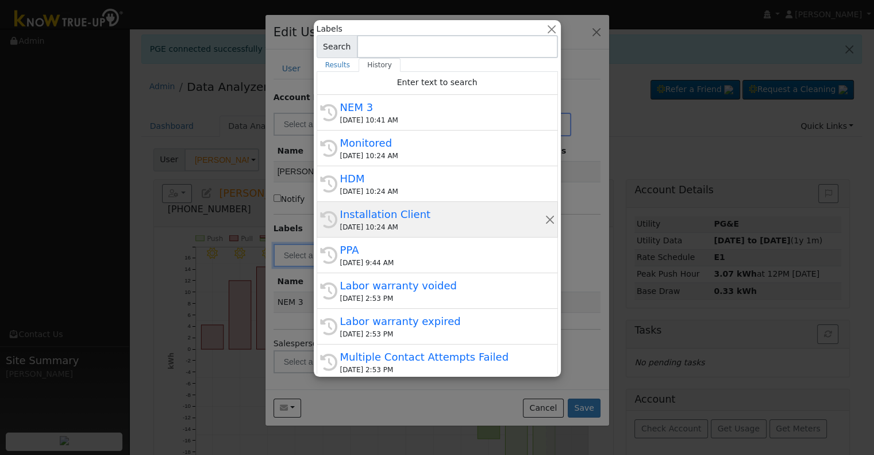
click at [392, 222] on div "[DATE] 10:24 AM" at bounding box center [442, 227] width 205 height 10
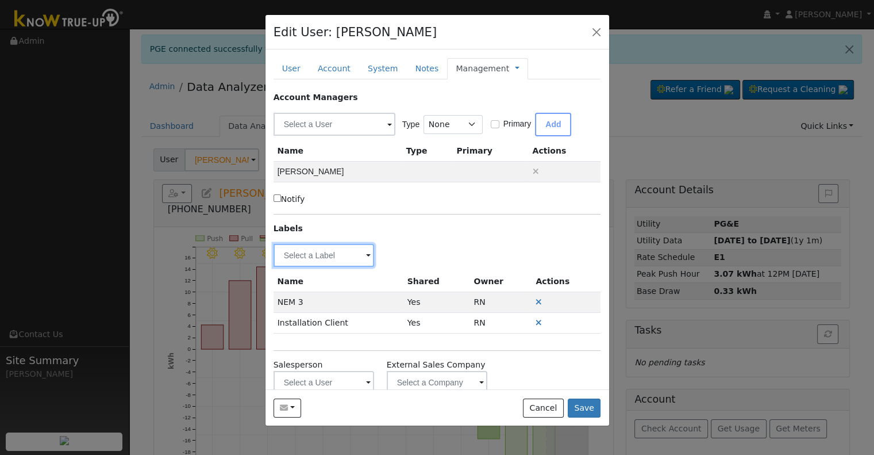
click at [302, 252] on input "text" at bounding box center [324, 255] width 101 height 23
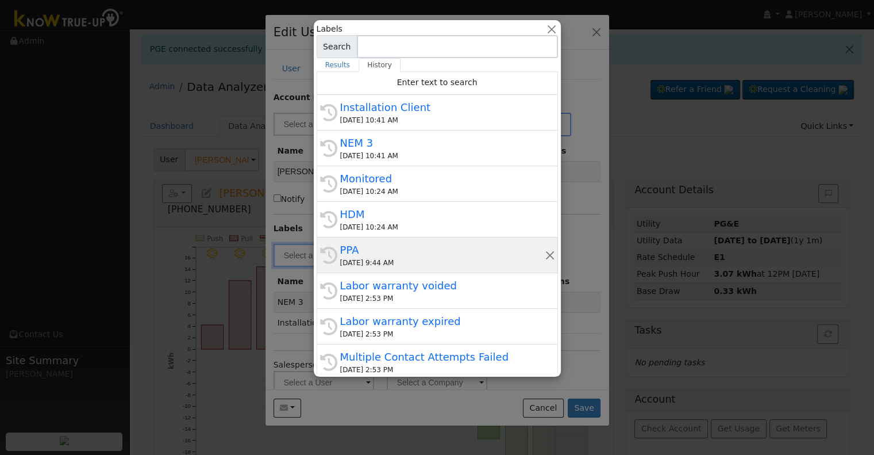
click at [386, 251] on div "PPA" at bounding box center [442, 250] width 205 height 16
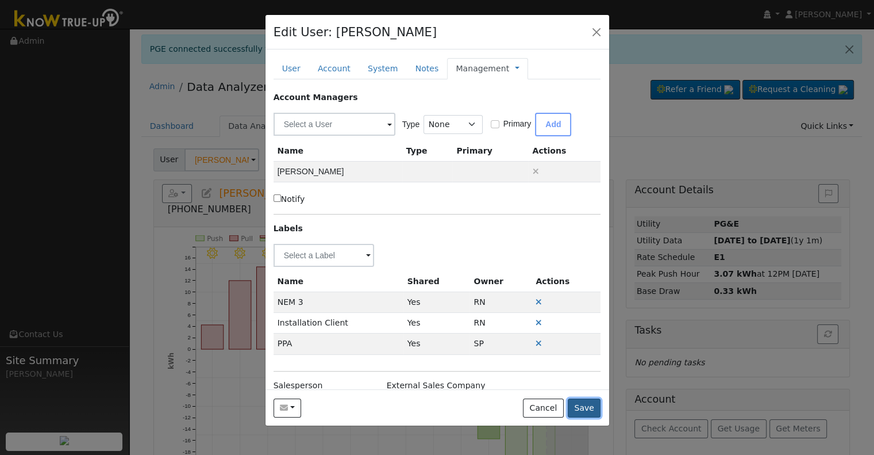
click at [585, 406] on button "Save" at bounding box center [584, 408] width 33 height 20
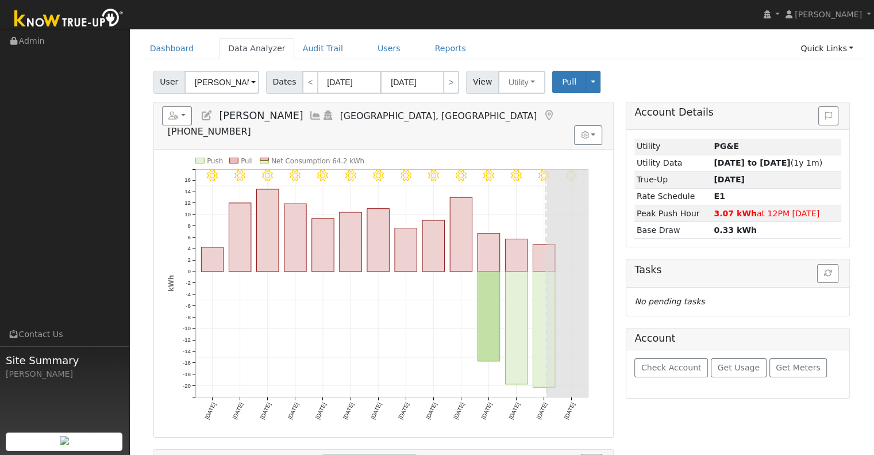
scroll to position [57, 0]
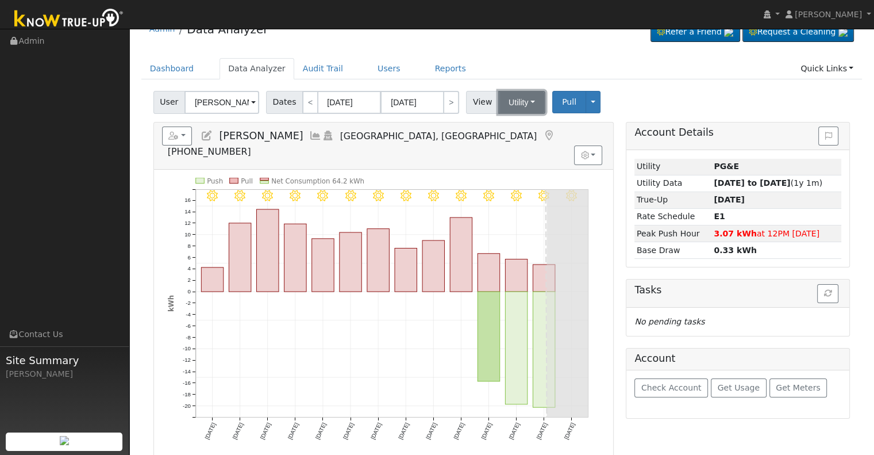
click at [511, 106] on button "Utility" at bounding box center [521, 102] width 47 height 23
click at [511, 144] on link "Solar" at bounding box center [536, 144] width 80 height 16
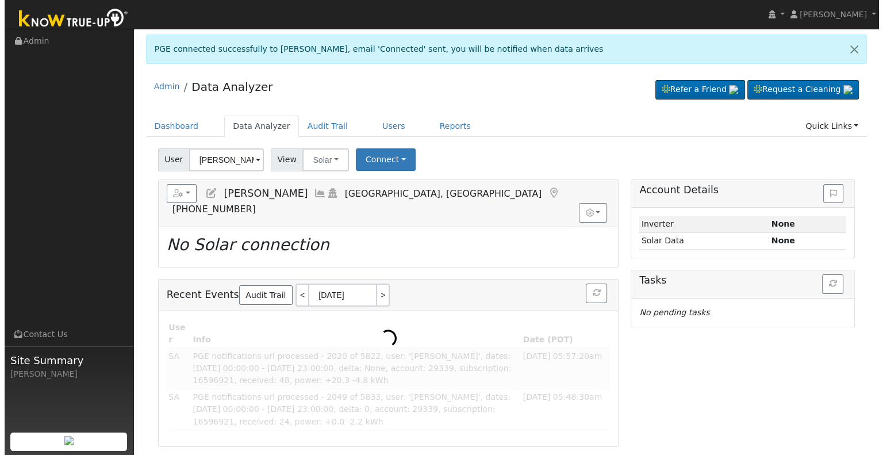
scroll to position [0, 0]
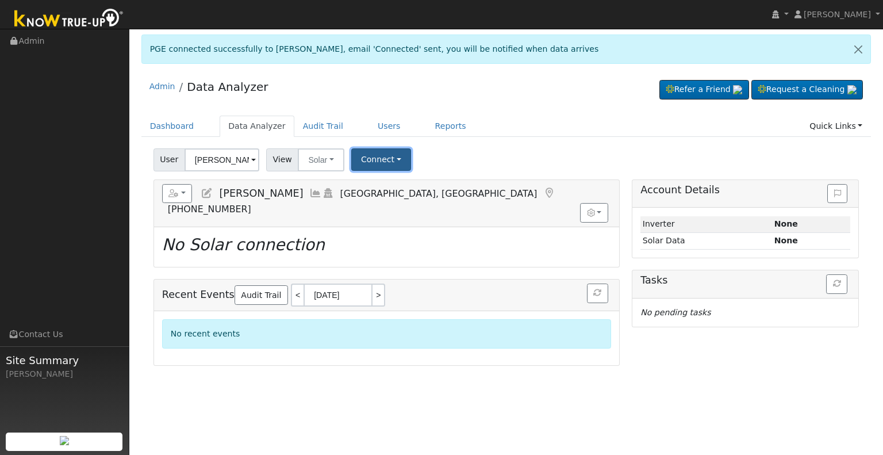
click at [363, 158] on button "Connect" at bounding box center [381, 159] width 60 height 22
click at [376, 179] on link "Select a Provider" at bounding box center [396, 185] width 90 height 16
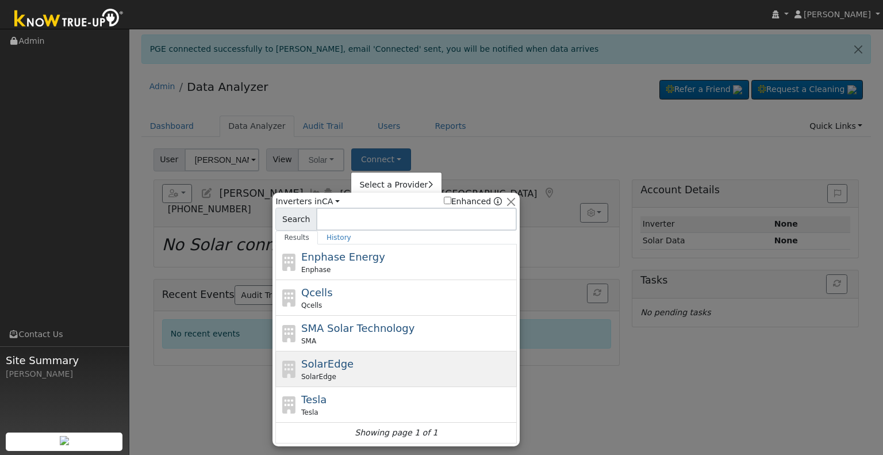
click at [336, 367] on span "SolarEdge" at bounding box center [327, 364] width 52 height 12
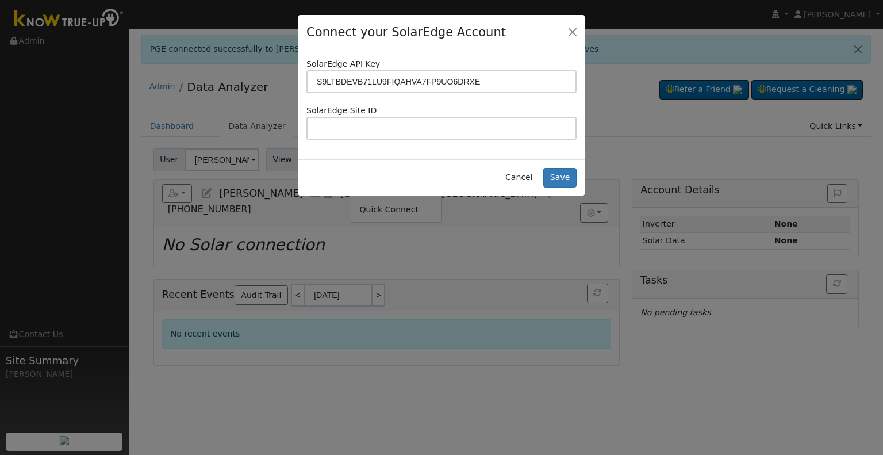
type input "S9LTBDEVB71LU9FIQAHVA7FP9UO6DRXE"
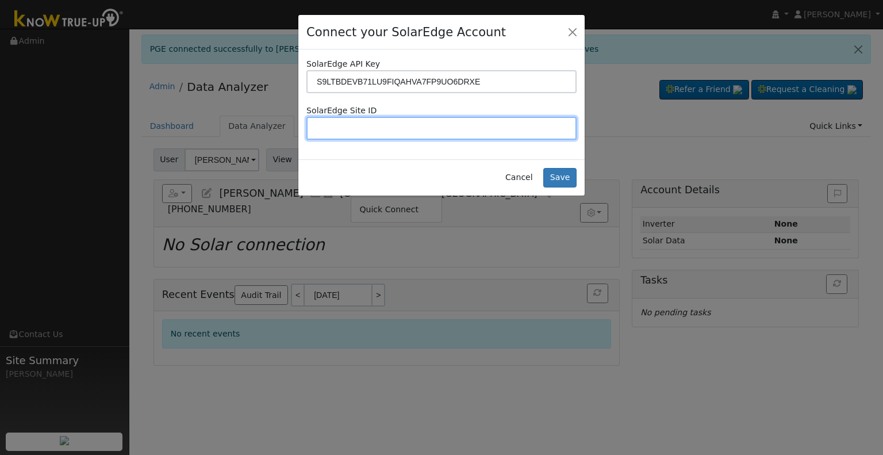
click at [459, 133] on input "text" at bounding box center [441, 128] width 270 height 23
paste input "4674531"
type input "4674531"
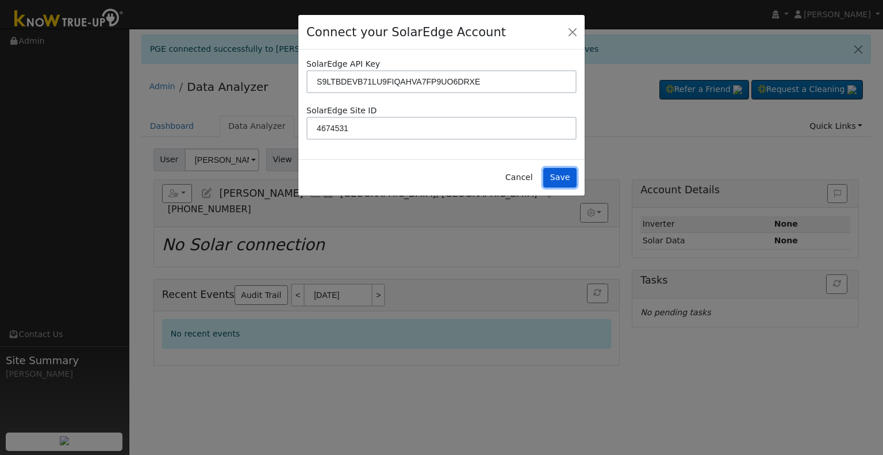
click at [566, 172] on button "Save" at bounding box center [559, 178] width 33 height 20
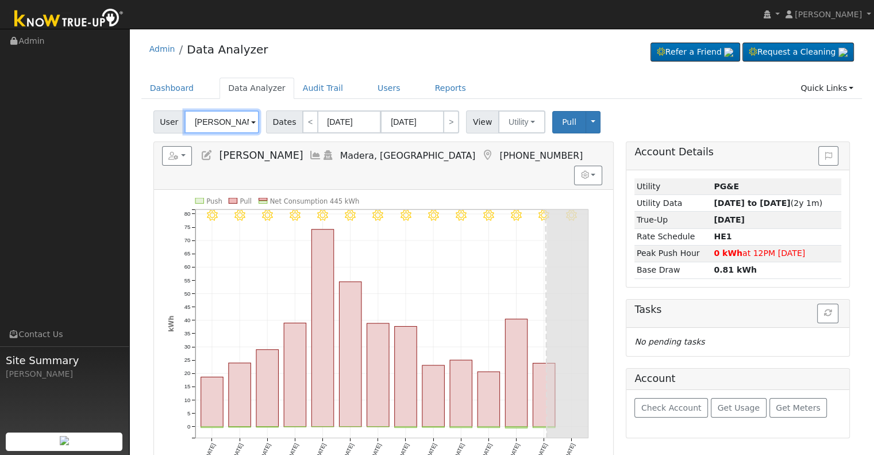
click at [225, 119] on input "[PERSON_NAME]" at bounding box center [222, 121] width 75 height 23
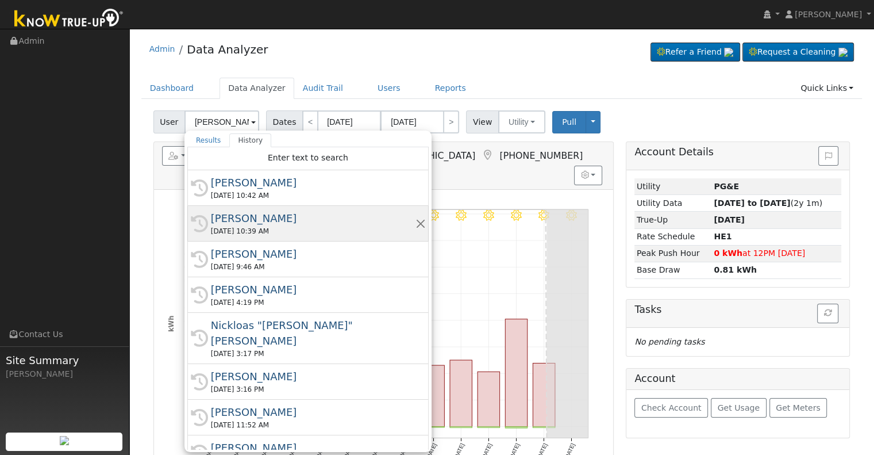
click at [233, 216] on div "[PERSON_NAME]" at bounding box center [313, 218] width 205 height 16
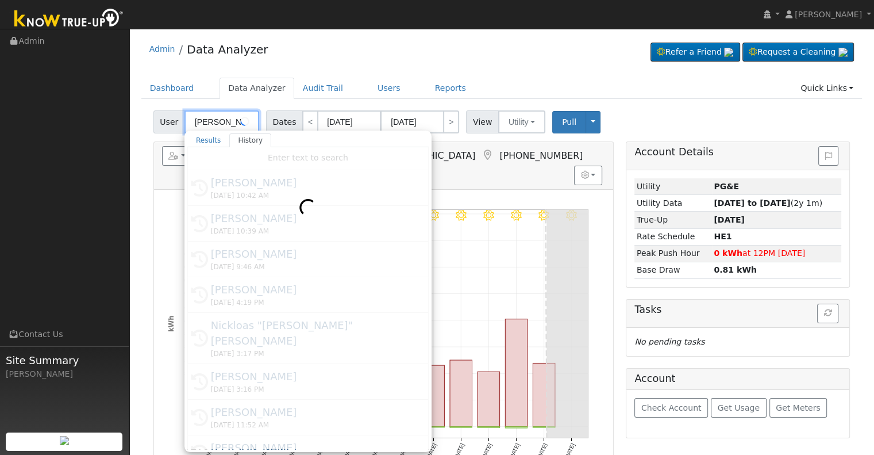
type input "[PERSON_NAME]"
